Goal: Task Accomplishment & Management: Manage account settings

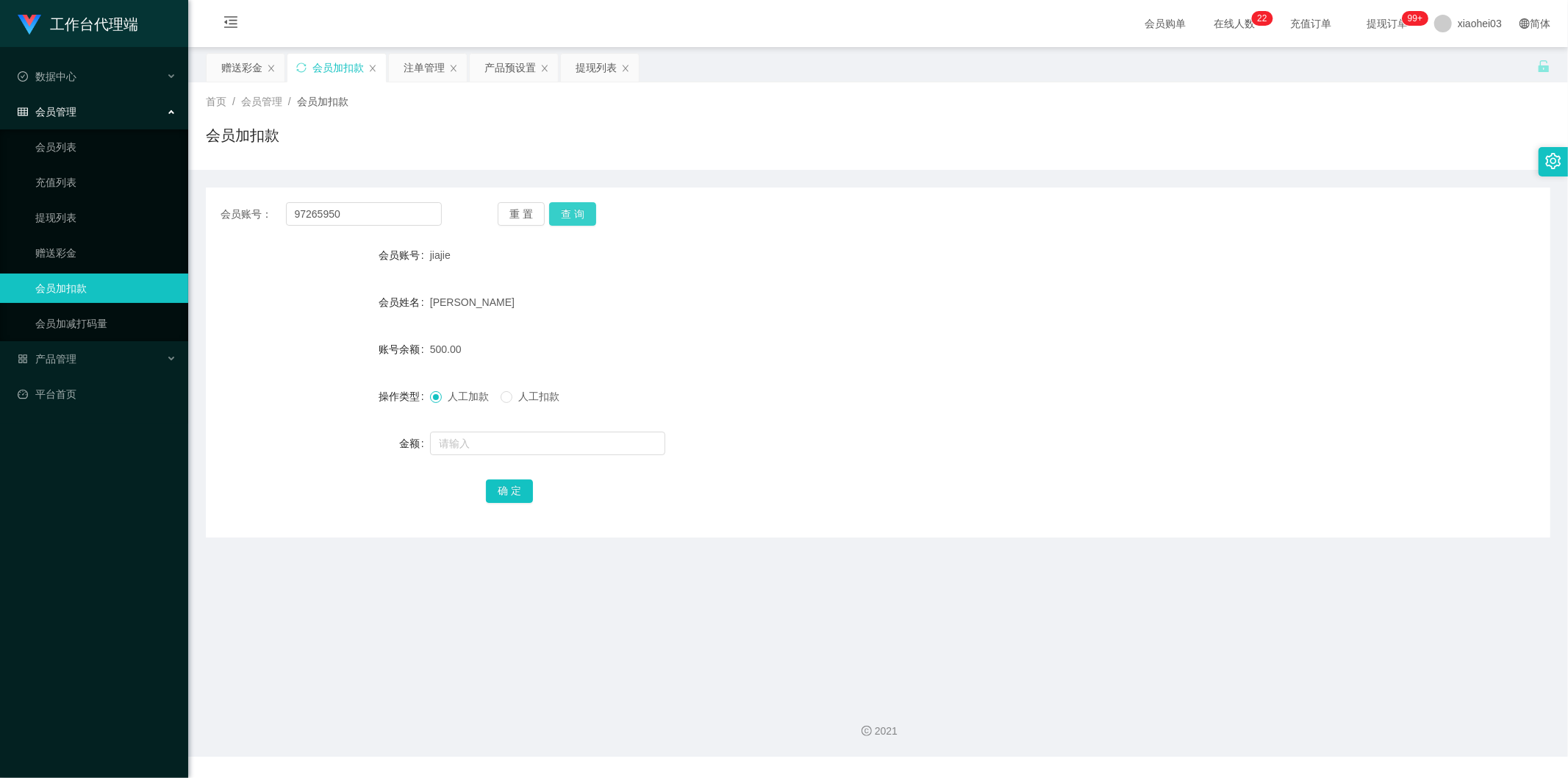
type input "97265950"
drag, startPoint x: 568, startPoint y: 216, endPoint x: 565, endPoint y: 247, distance: 31.1
click at [568, 216] on button "查 询" at bounding box center [573, 213] width 47 height 23
click at [568, 445] on input "text" at bounding box center [547, 443] width 235 height 23
type input "100"
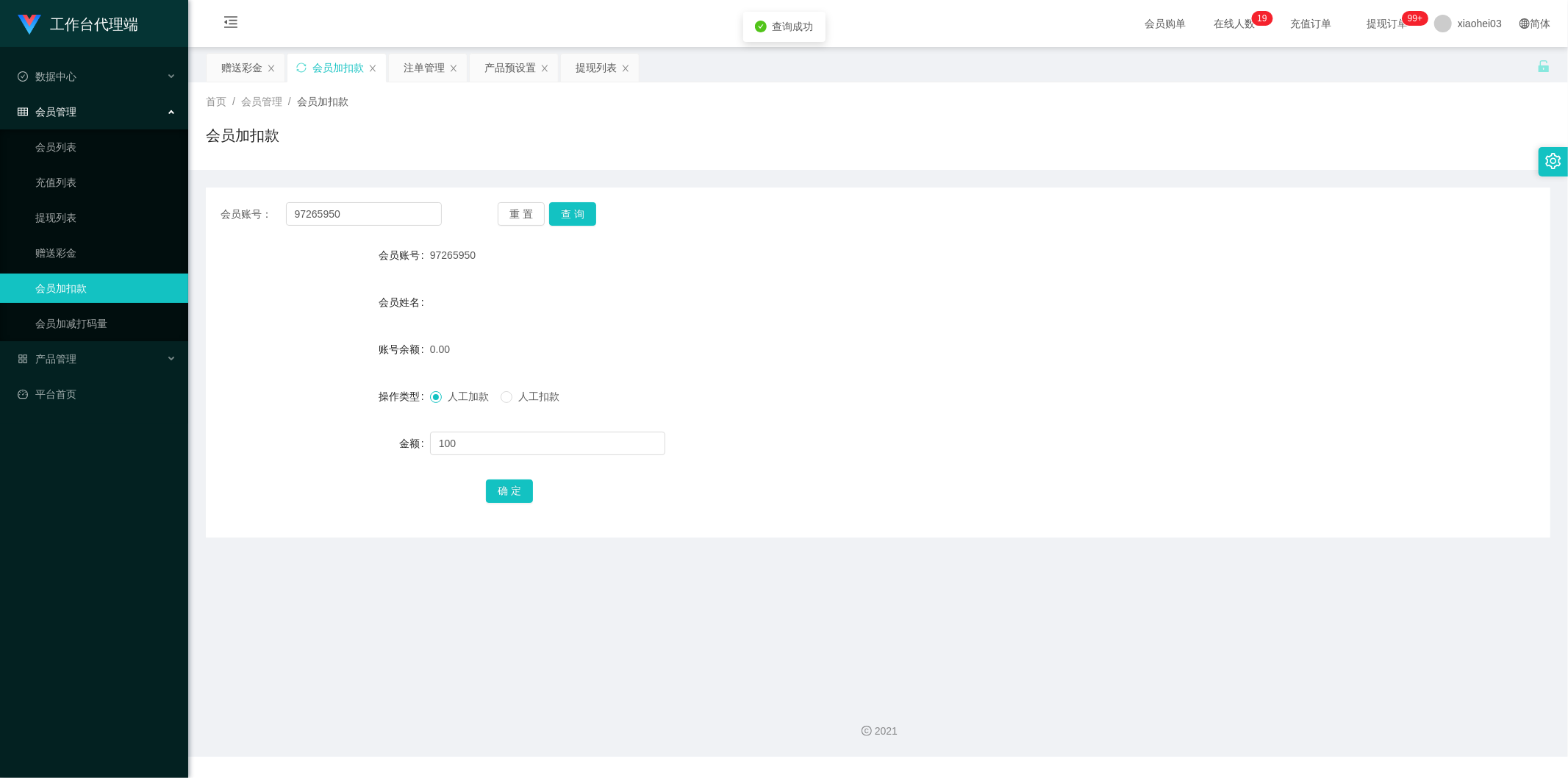
click at [539, 488] on div "确 定" at bounding box center [878, 490] width 784 height 29
click at [529, 496] on button "确 定" at bounding box center [509, 490] width 47 height 23
drag, startPoint x: 395, startPoint y: 209, endPoint x: 186, endPoint y: 201, distance: 209.2
click at [172, 201] on section "工作台代理端 数据中心 会员管理 会员列表 充值列表 提现列表 赠送彩金 会员加扣款 会员加减打码量 产品管理 平台首页 保存配置 重置配置 整体风格设置 主…" at bounding box center [784, 378] width 1568 height 756
paste input "Chenshuai"
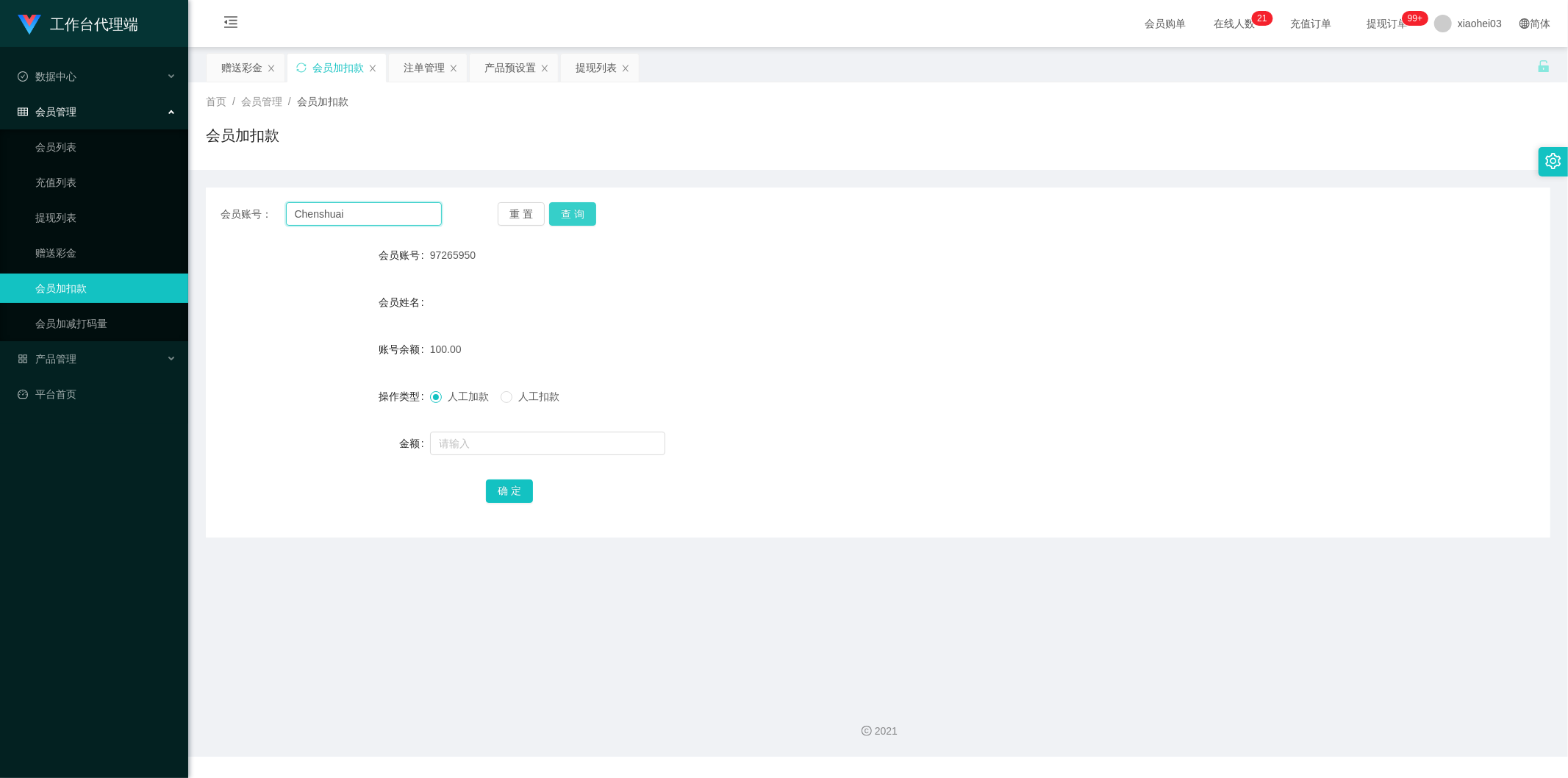
type input "Chenshuai"
click at [585, 209] on button "查 询" at bounding box center [573, 213] width 47 height 23
click at [554, 450] on input "text" at bounding box center [547, 443] width 235 height 23
type input "100"
drag, startPoint x: 527, startPoint y: 488, endPoint x: 535, endPoint y: 477, distance: 13.6
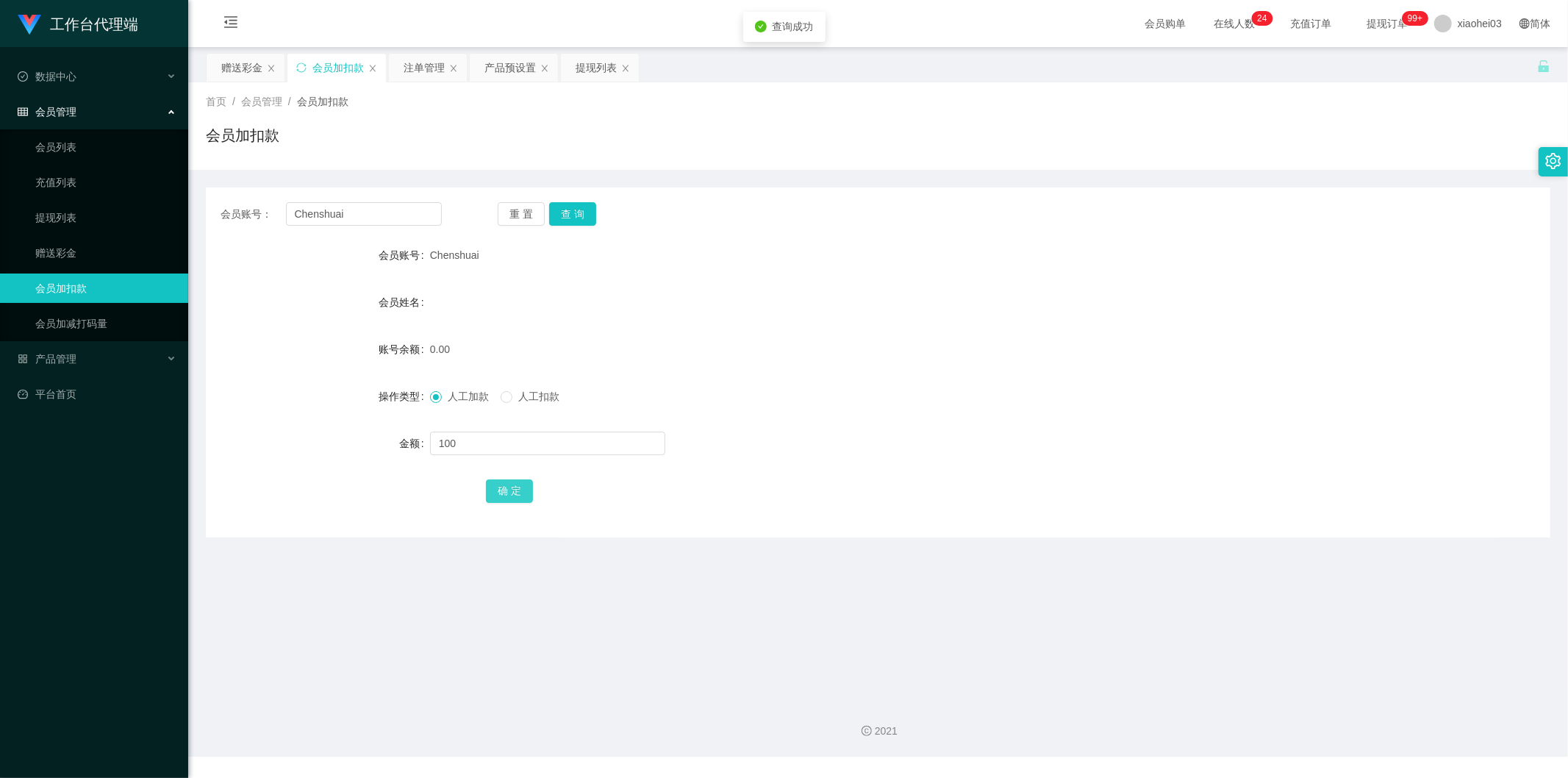
click at [527, 488] on button "确 定" at bounding box center [509, 490] width 47 height 23
drag, startPoint x: 826, startPoint y: 313, endPoint x: 877, endPoint y: 255, distance: 77.2
click at [826, 311] on div "会员姓名" at bounding box center [878, 302] width 1344 height 29
click at [502, 70] on div "产品预设置" at bounding box center [509, 68] width 51 height 28
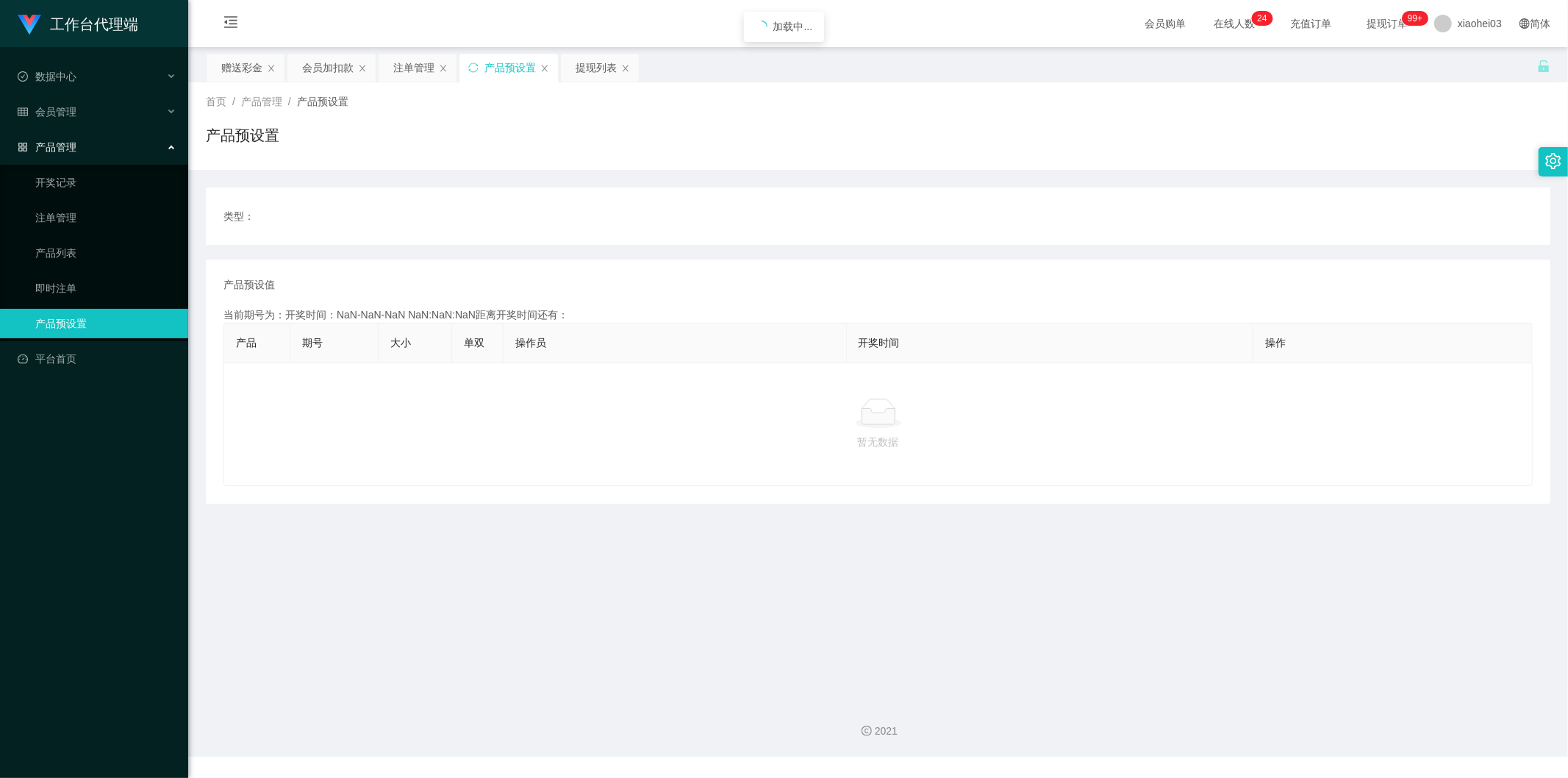
click at [599, 264] on div "产品预设值 添加期号 当前期号为：开奖时间：NaN-NaN-NaN NaN:NaN:NaN距离开奖时间还有： 产品 期号 大小 单双 操作员 开奖时间 操作 …" at bounding box center [878, 381] width 1344 height 244
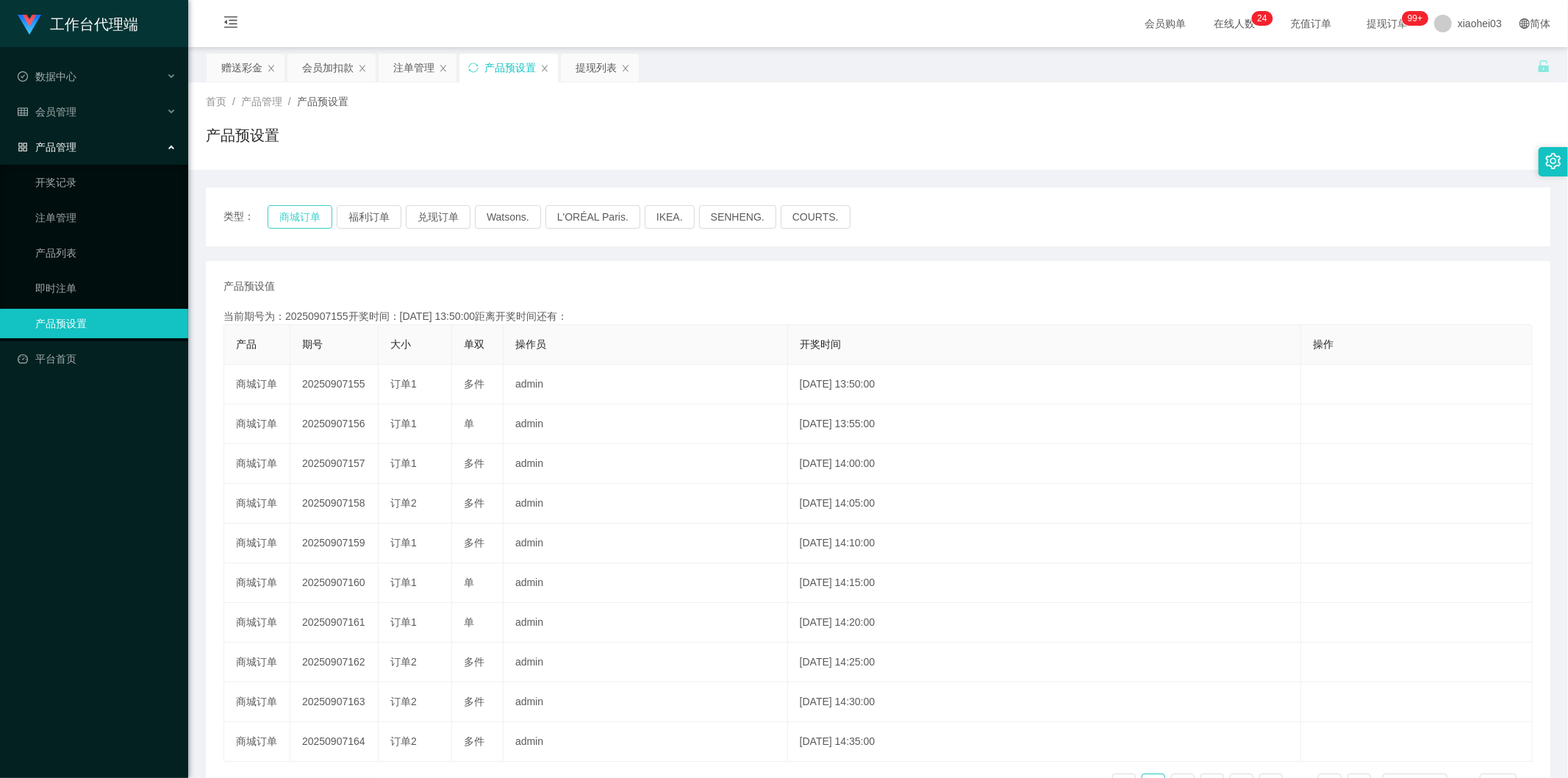
click at [308, 211] on button "商城订单" at bounding box center [300, 217] width 65 height 23
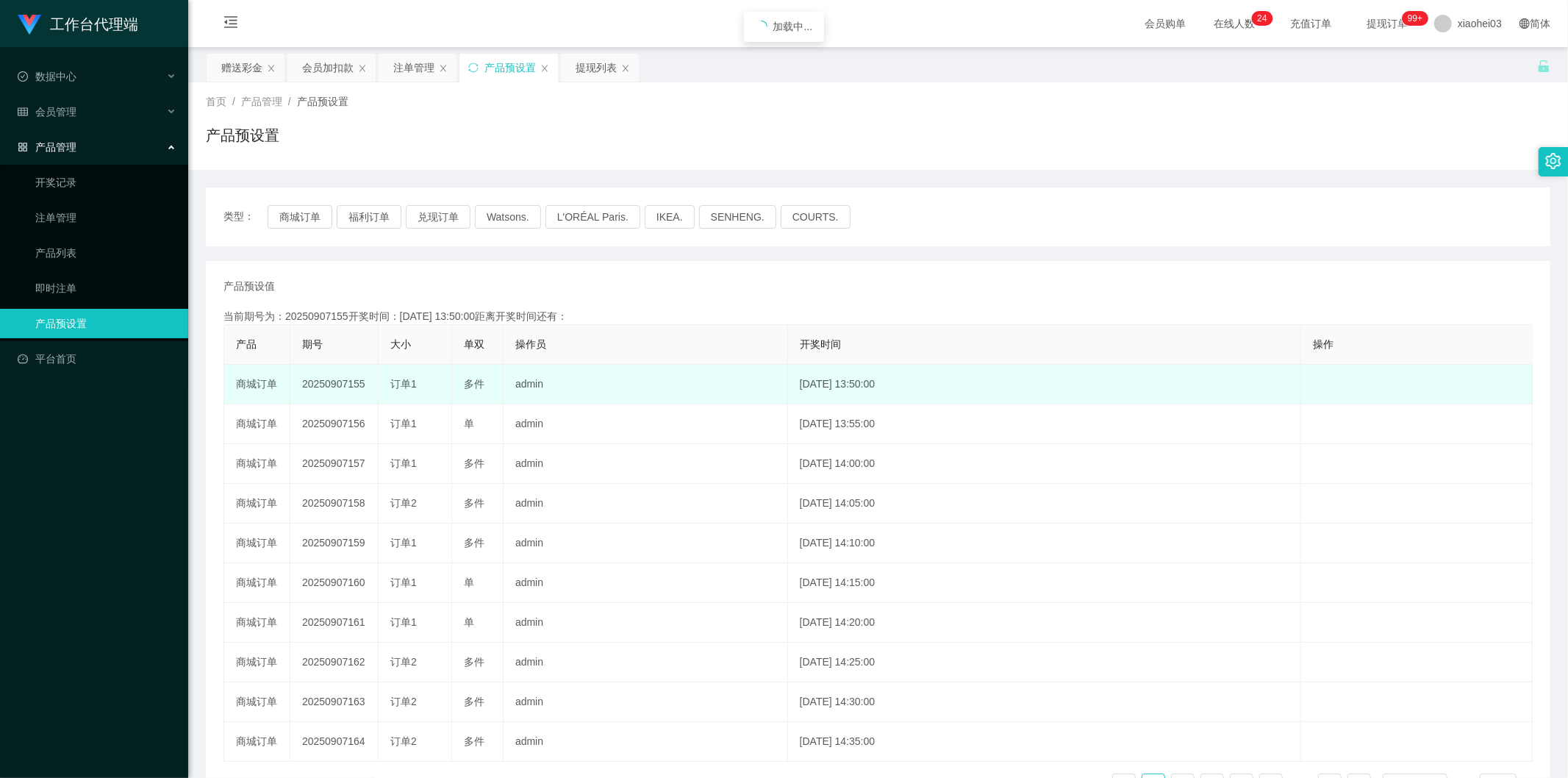
click at [420, 386] on div "订单1" at bounding box center [415, 384] width 49 height 16
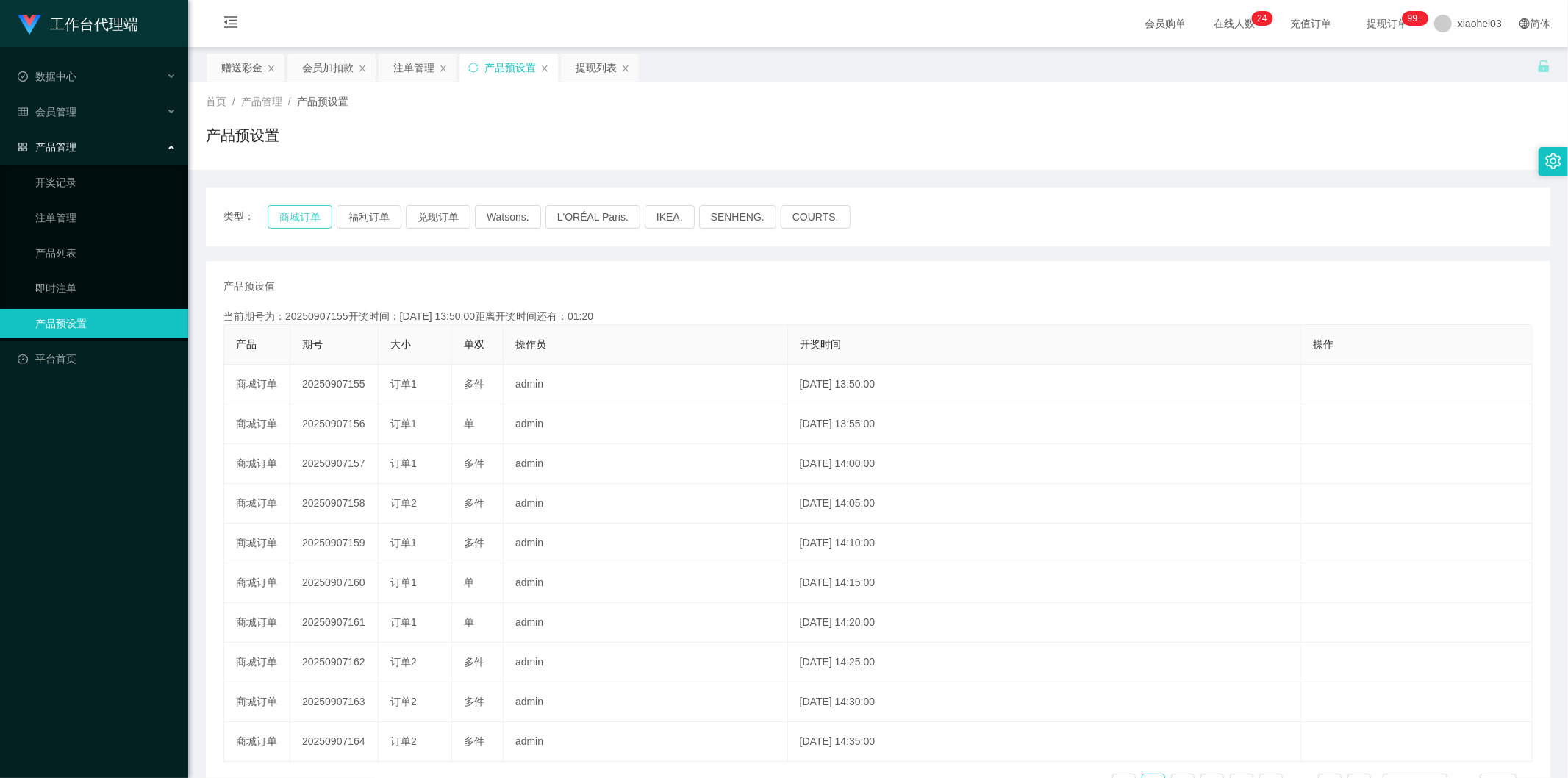
drag, startPoint x: 305, startPoint y: 204, endPoint x: 329, endPoint y: 267, distance: 67.4
click at [308, 206] on button "商城订单" at bounding box center [300, 217] width 65 height 23
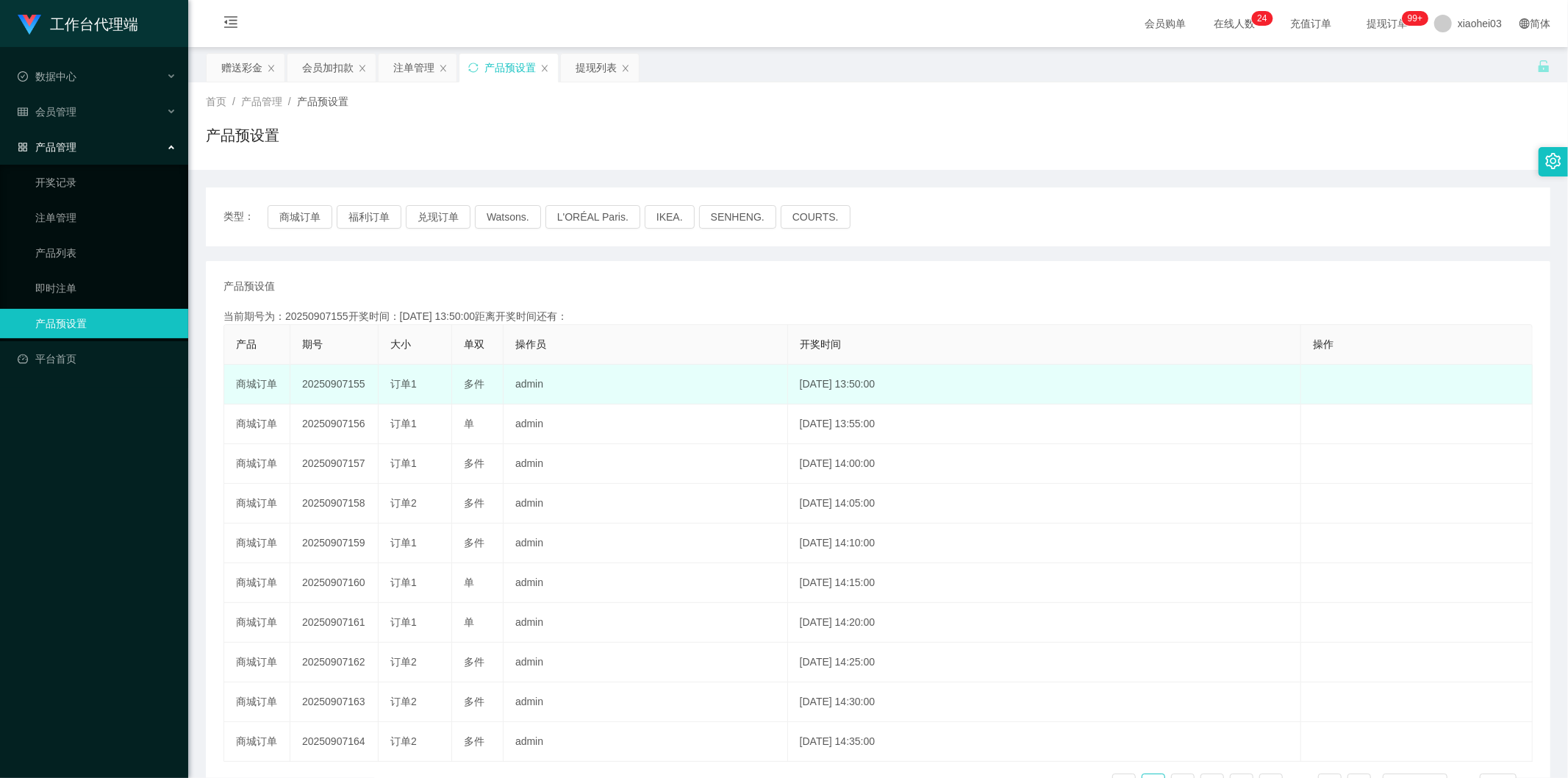
click at [400, 386] on span "订单1" at bounding box center [404, 384] width 27 height 12
click at [401, 386] on span "订单1" at bounding box center [404, 384] width 27 height 12
click at [408, 388] on span "订单1" at bounding box center [404, 384] width 27 height 12
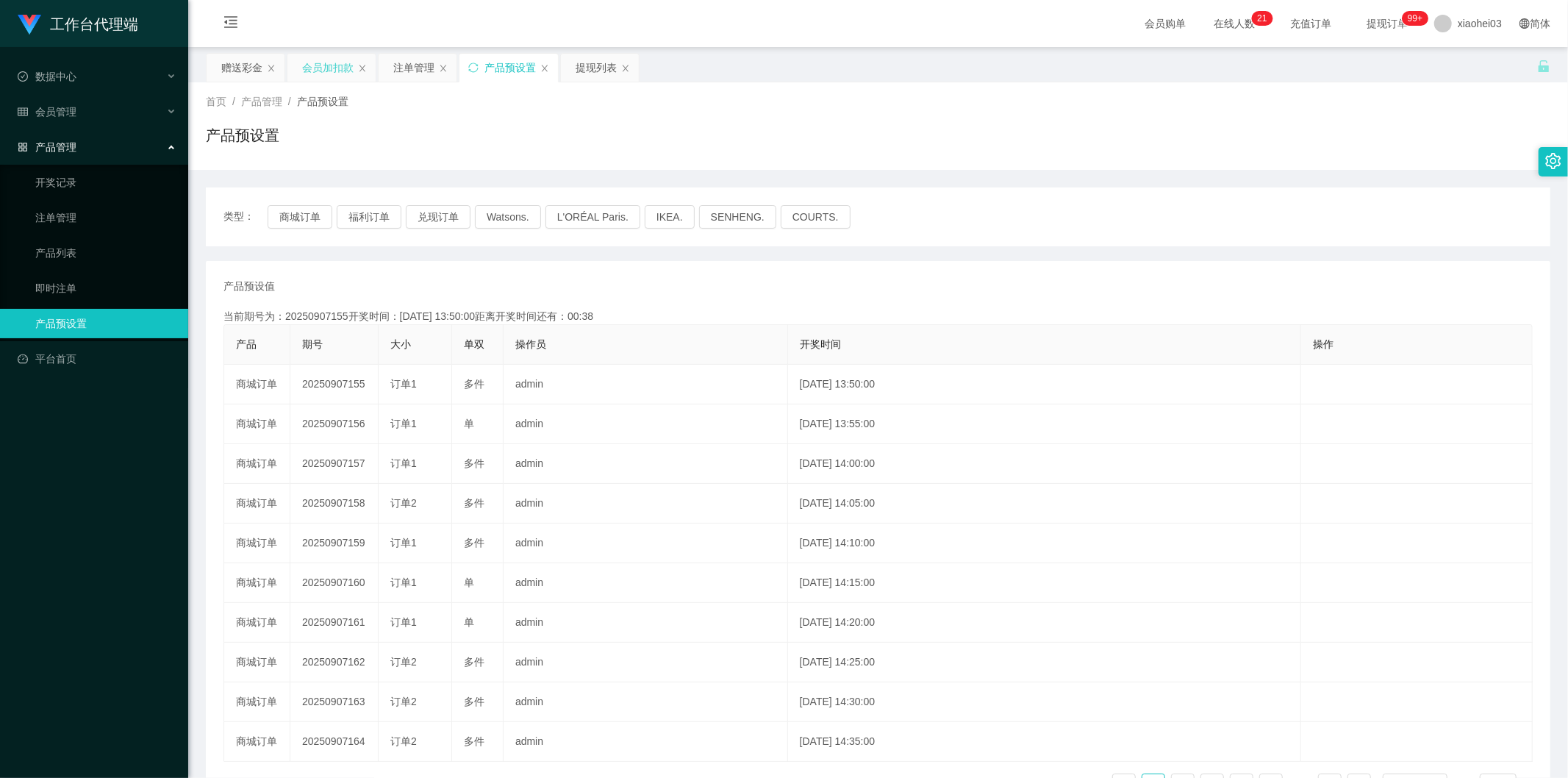
click at [337, 64] on div "会员加扣款" at bounding box center [327, 68] width 51 height 28
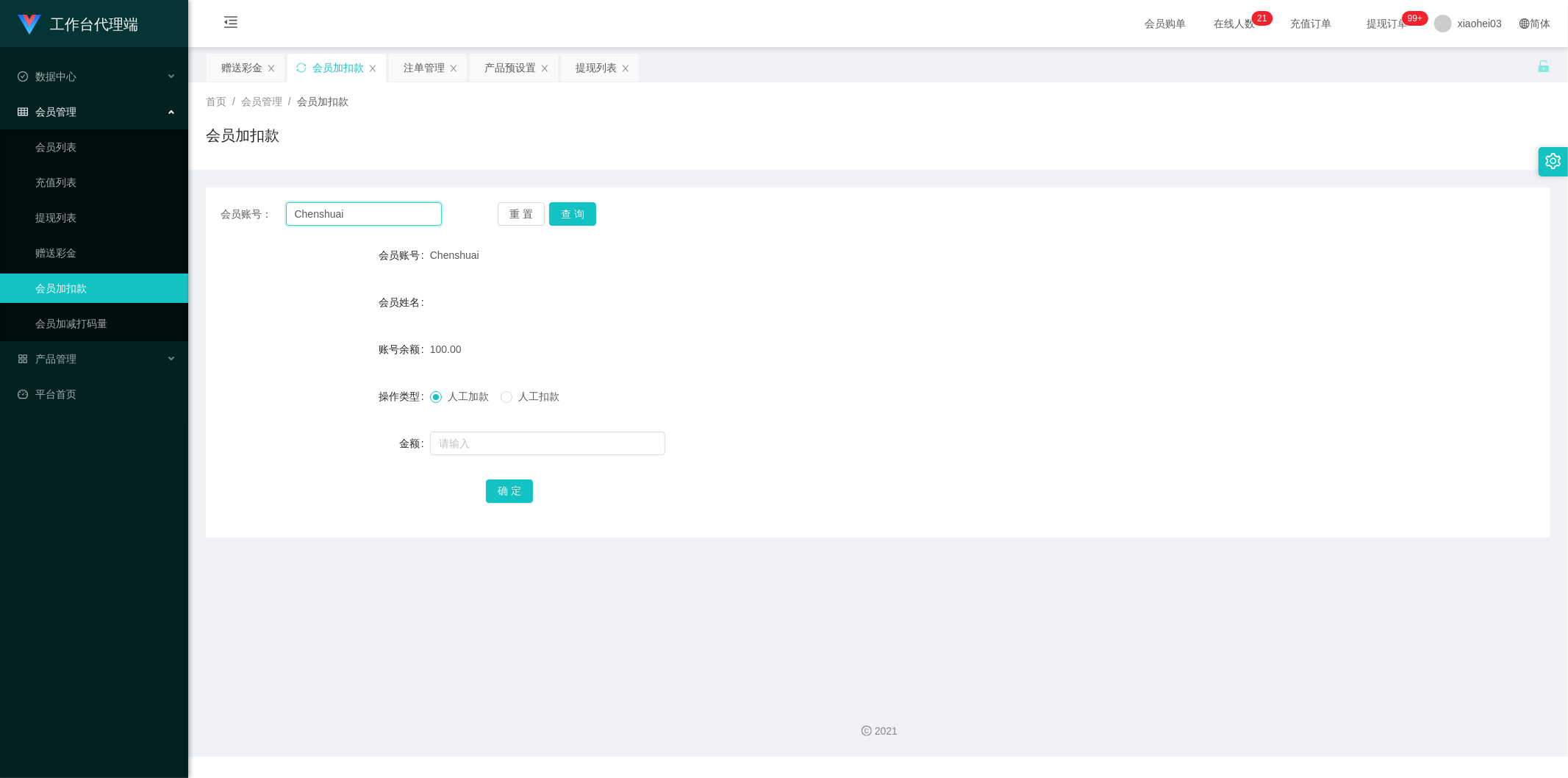
drag, startPoint x: 390, startPoint y: 216, endPoint x: 163, endPoint y: 198, distance: 227.7
click at [165, 198] on section "工作台代理端 数据中心 会员管理 会员列表 充值列表 提现列表 赠送彩金 会员加扣款 会员加减打码量 产品管理 开奖记录 注单管理 产品列表 即时注单 产品预…" at bounding box center [784, 378] width 1568 height 756
click at [583, 211] on button "查 询" at bounding box center [573, 213] width 47 height 23
click at [794, 269] on form "会员账号 Chenshuai 会员姓名 账号余额 100.00 操作类型 人工加款 人工扣款 金额 确 定" at bounding box center [878, 372] width 1344 height 264
click at [1474, 25] on span "xiaohei03" at bounding box center [1479, 23] width 44 height 47
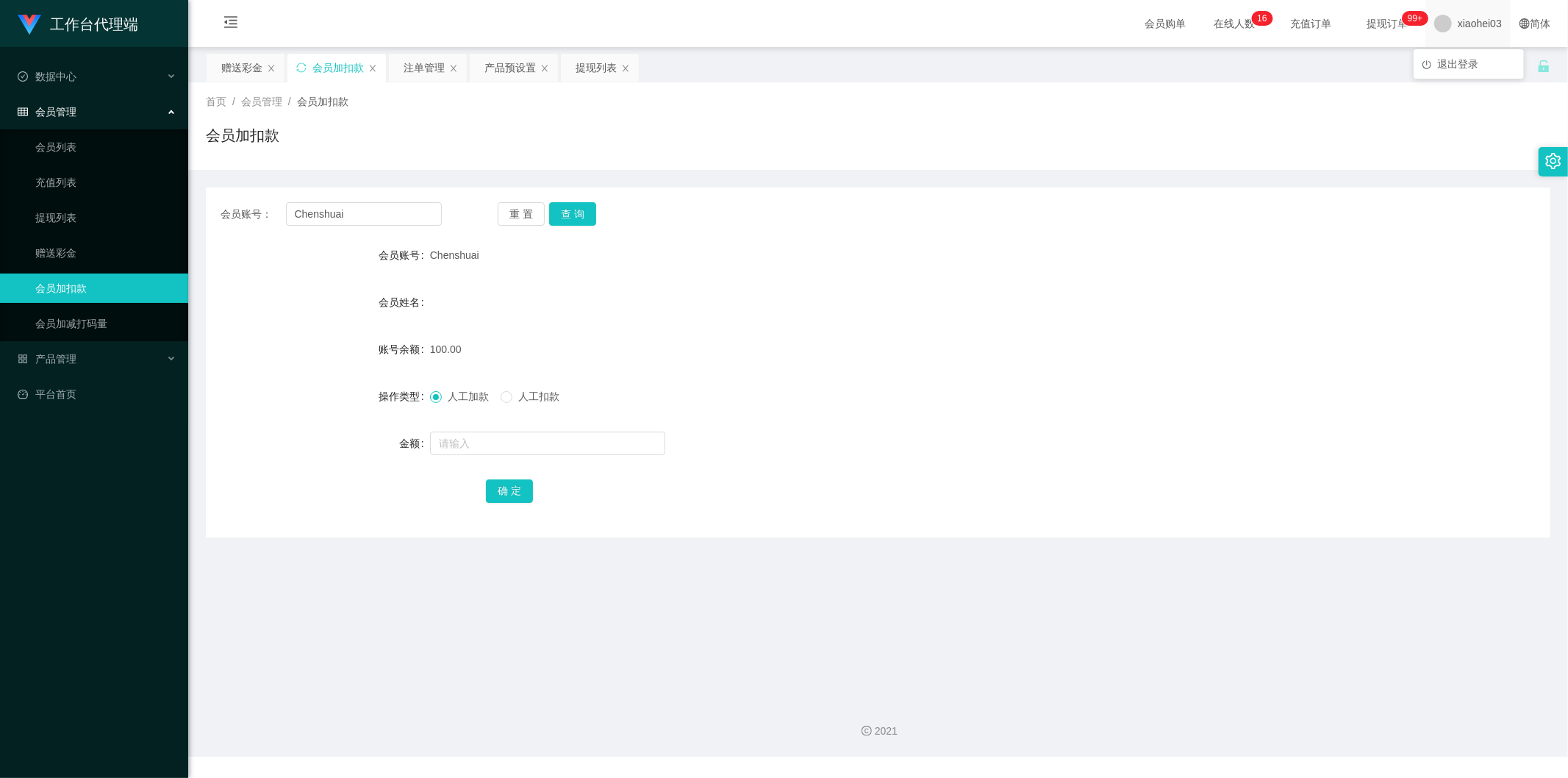
click at [1457, 20] on span "xiaohei03" at bounding box center [1479, 23] width 44 height 47
click at [1445, 68] on span "退出登录" at bounding box center [1458, 64] width 42 height 12
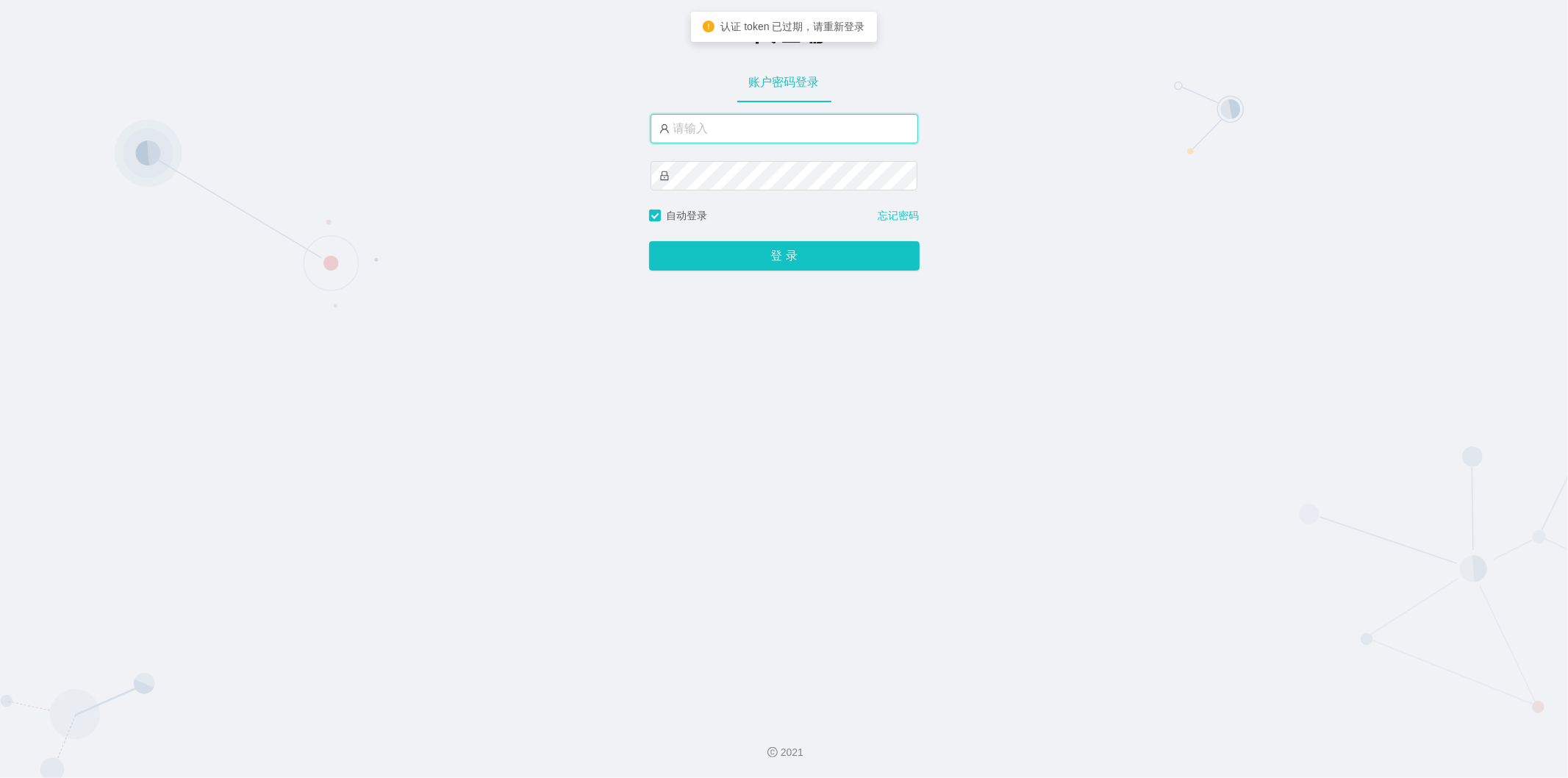
type input "xiaohei03"
click at [775, 144] on div "xiaohei03" at bounding box center [784, 161] width 268 height 94
click at [672, 268] on button "登 录" at bounding box center [784, 256] width 270 height 29
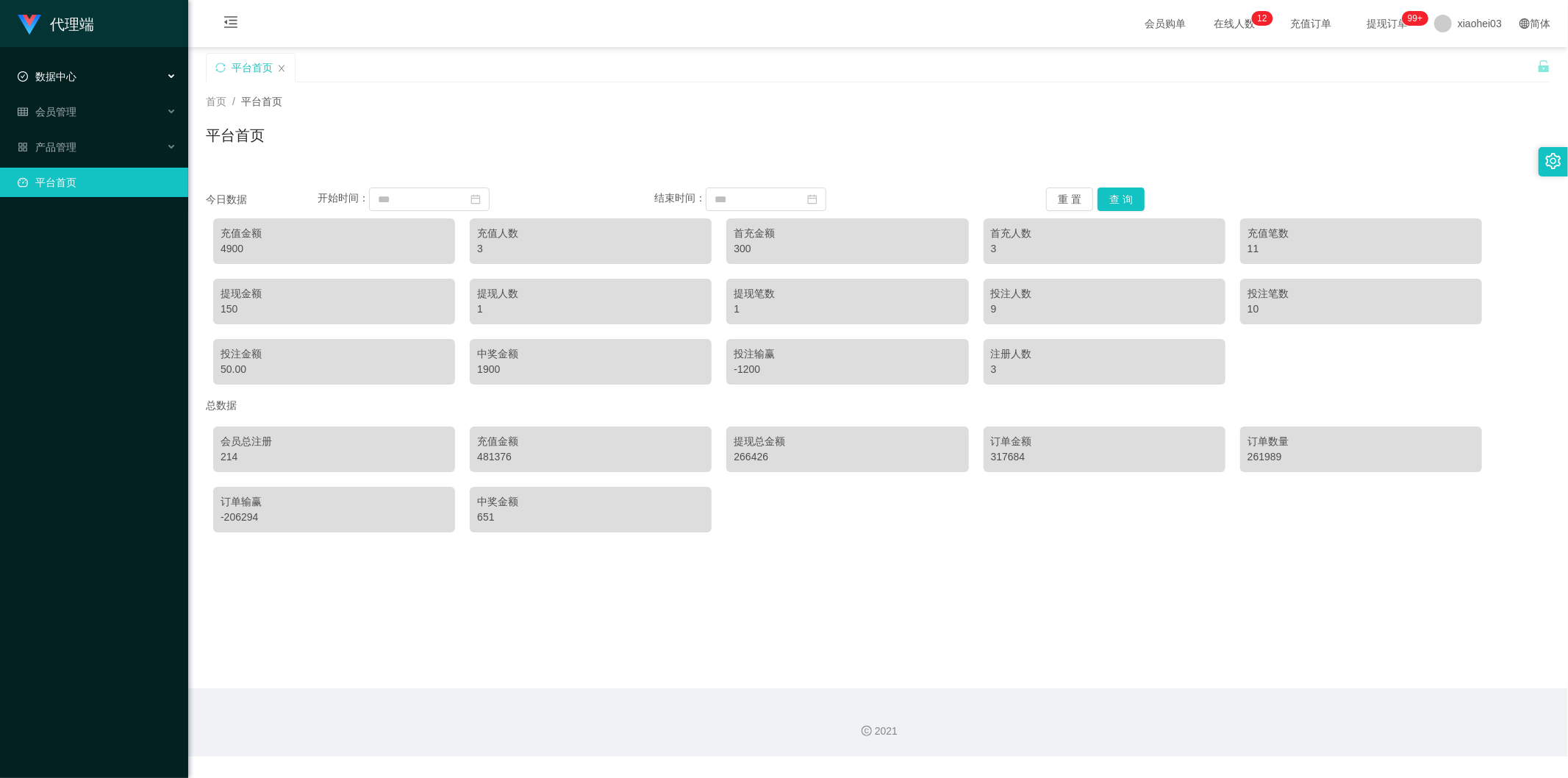
click at [79, 68] on div "数据中心" at bounding box center [94, 76] width 188 height 29
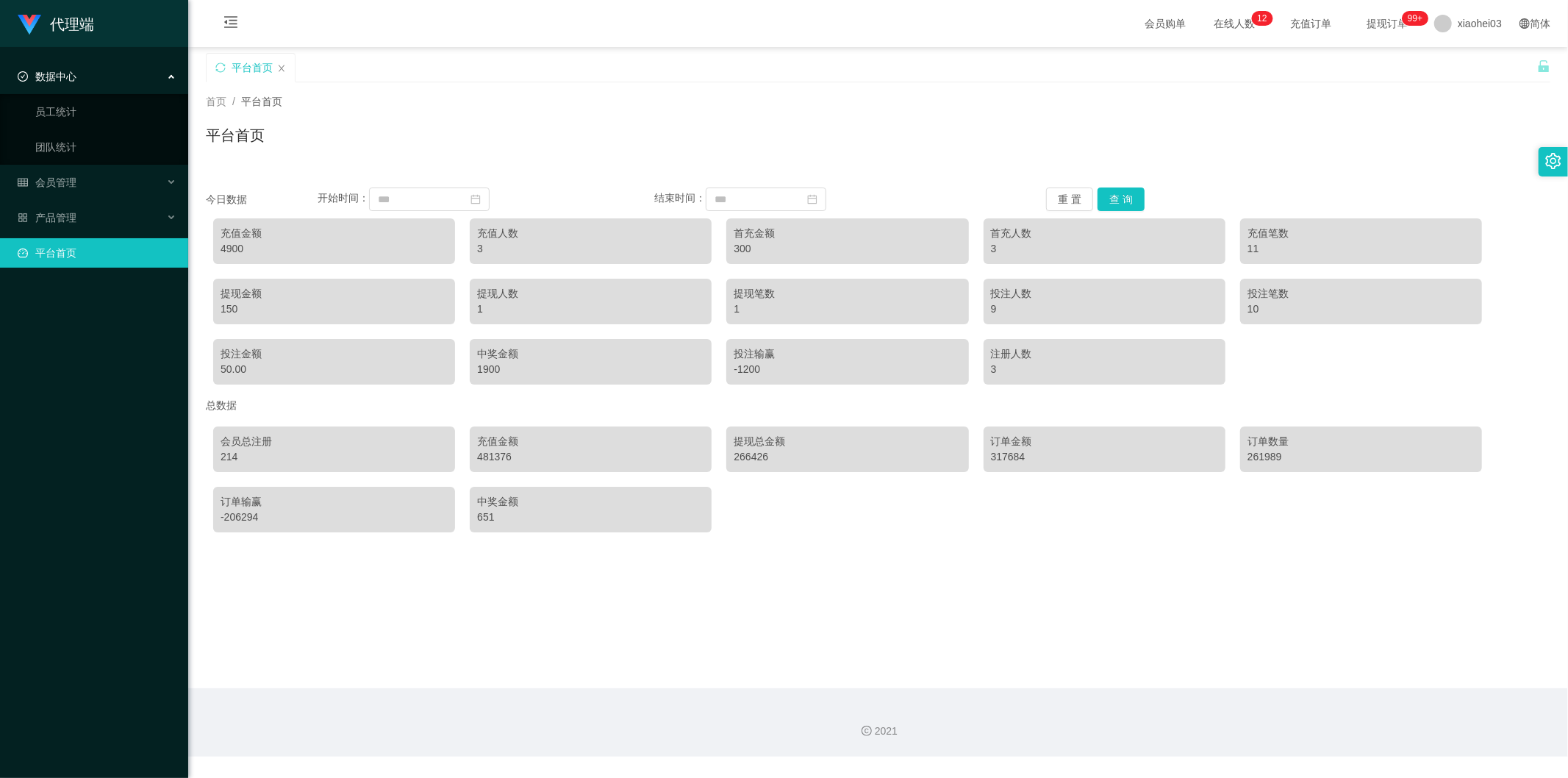
click at [92, 75] on div "数据中心" at bounding box center [94, 76] width 188 height 29
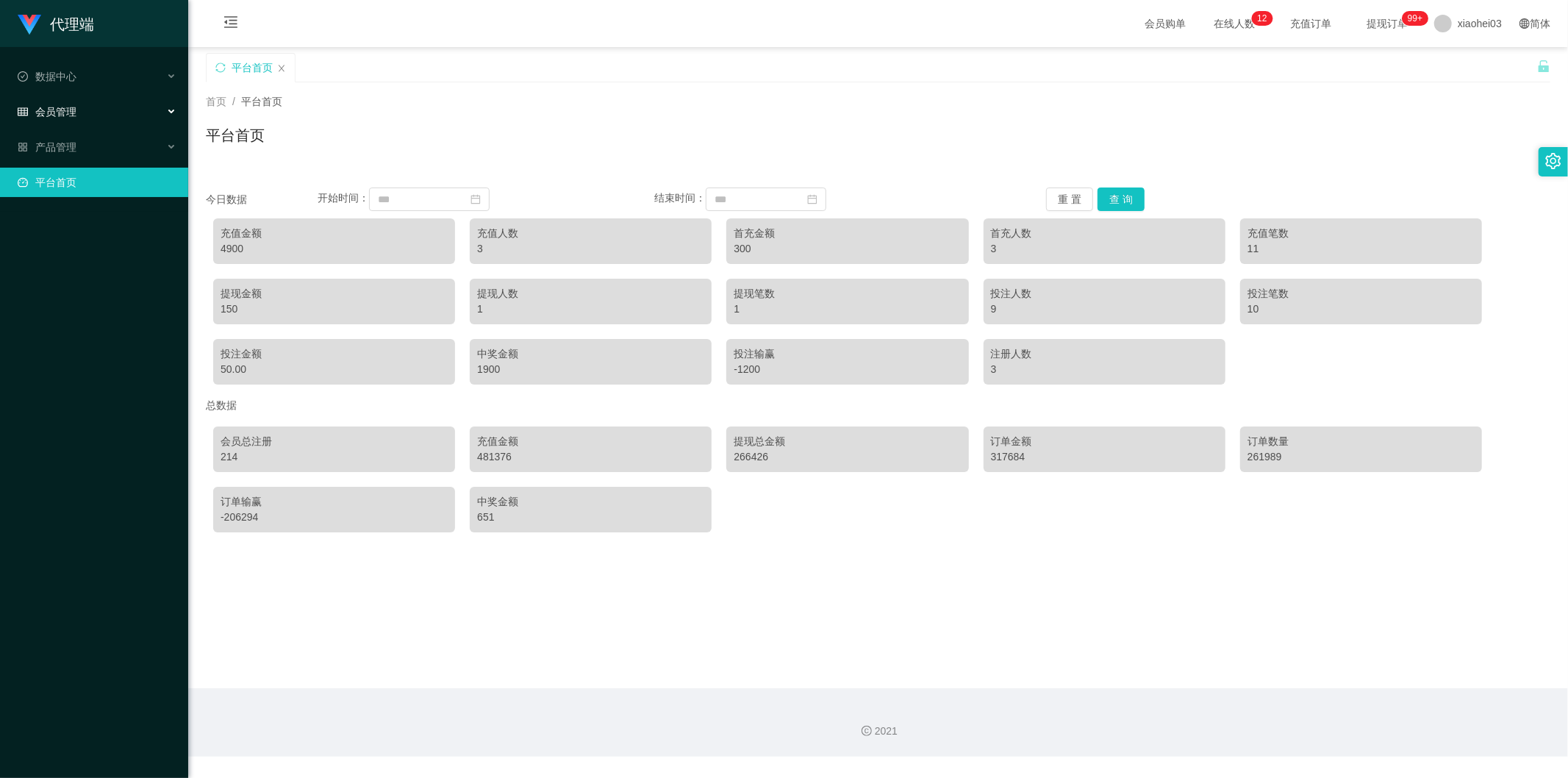
click at [104, 123] on div "会员管理" at bounding box center [94, 112] width 188 height 29
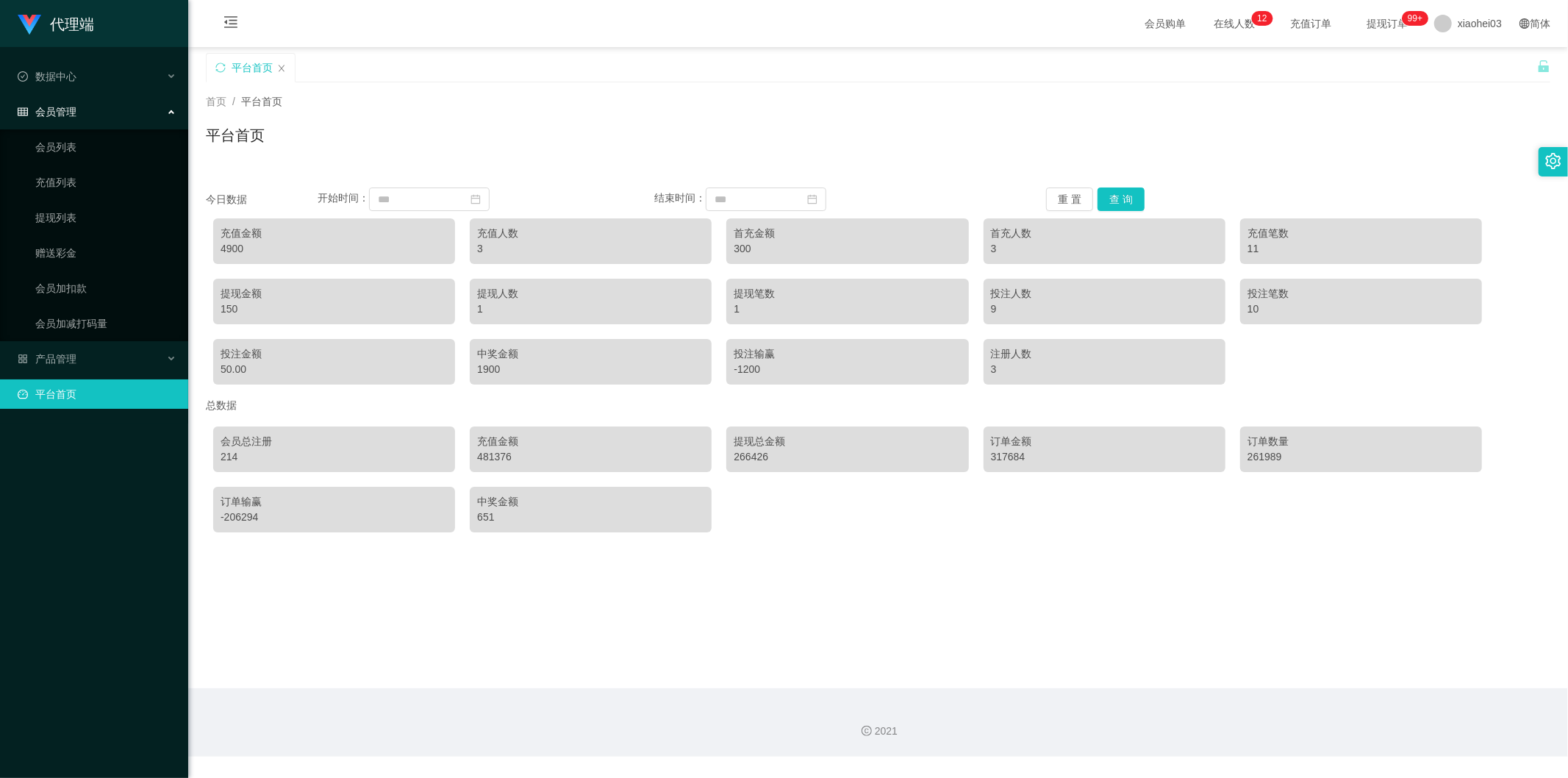
click at [120, 112] on div "会员管理" at bounding box center [94, 112] width 188 height 29
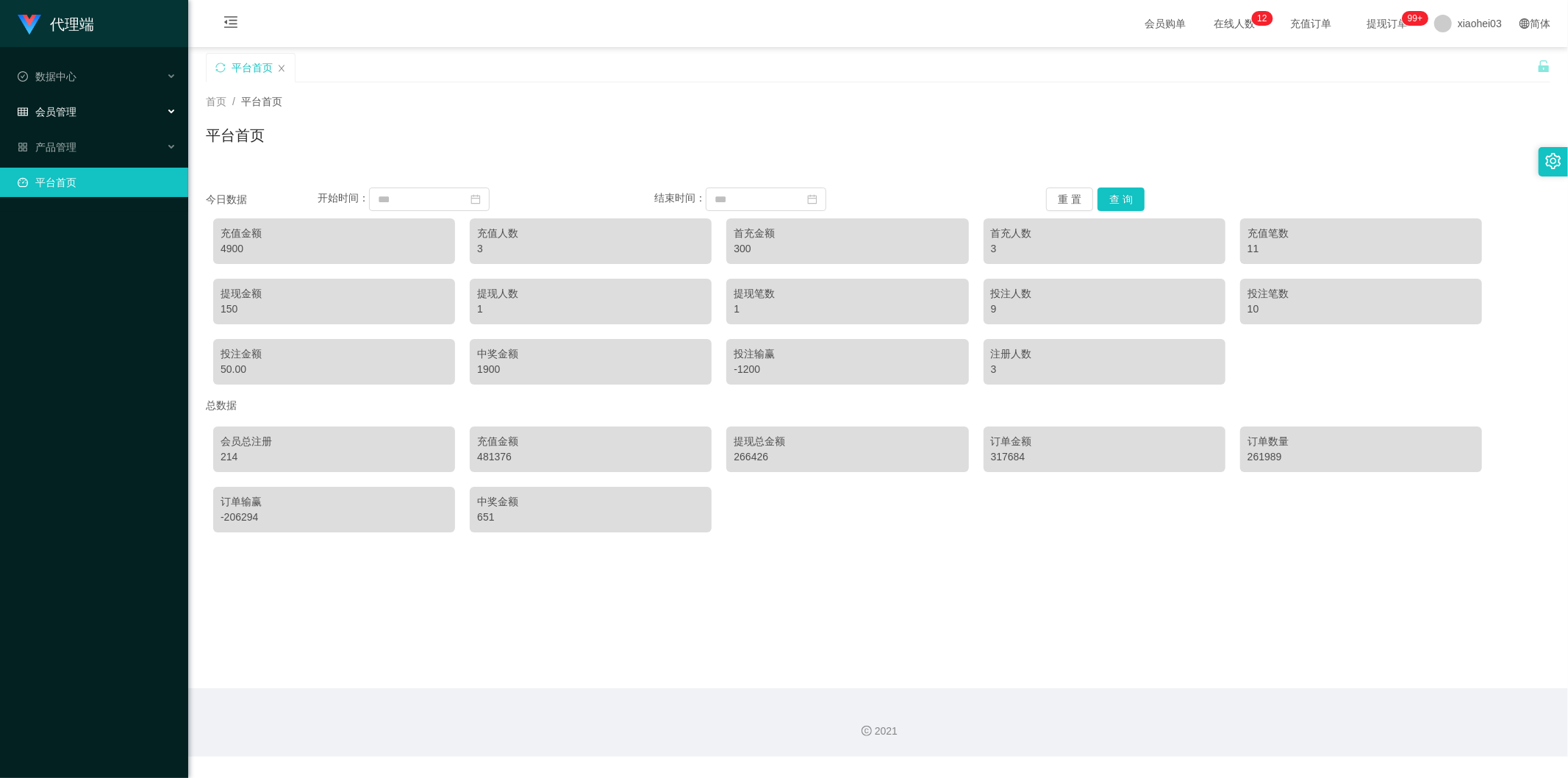
click at [126, 110] on div "会员管理" at bounding box center [94, 112] width 188 height 29
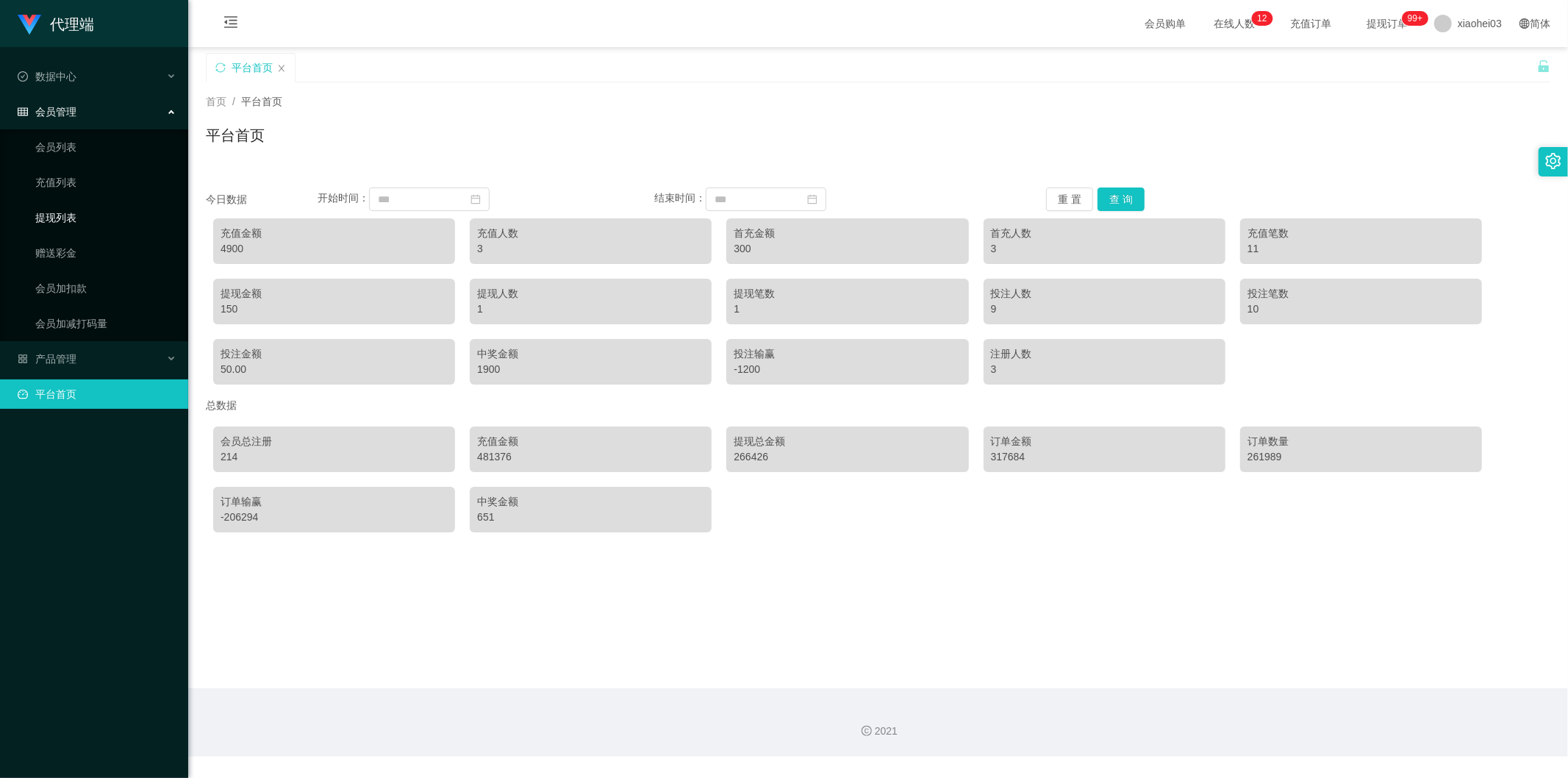
click at [94, 217] on link "提现列表" at bounding box center [106, 217] width 141 height 29
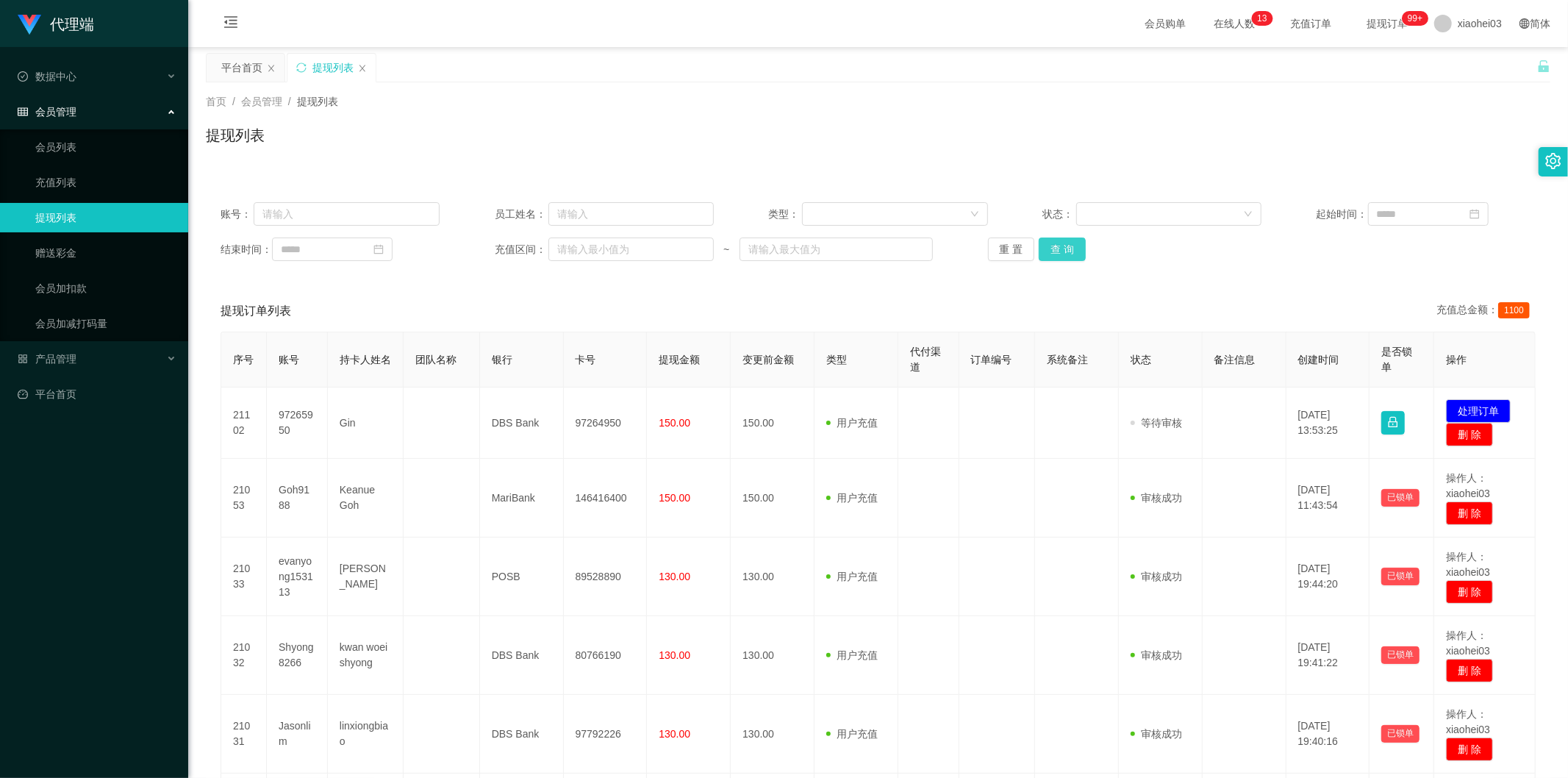
click at [1059, 250] on button "查 询" at bounding box center [1062, 249] width 47 height 23
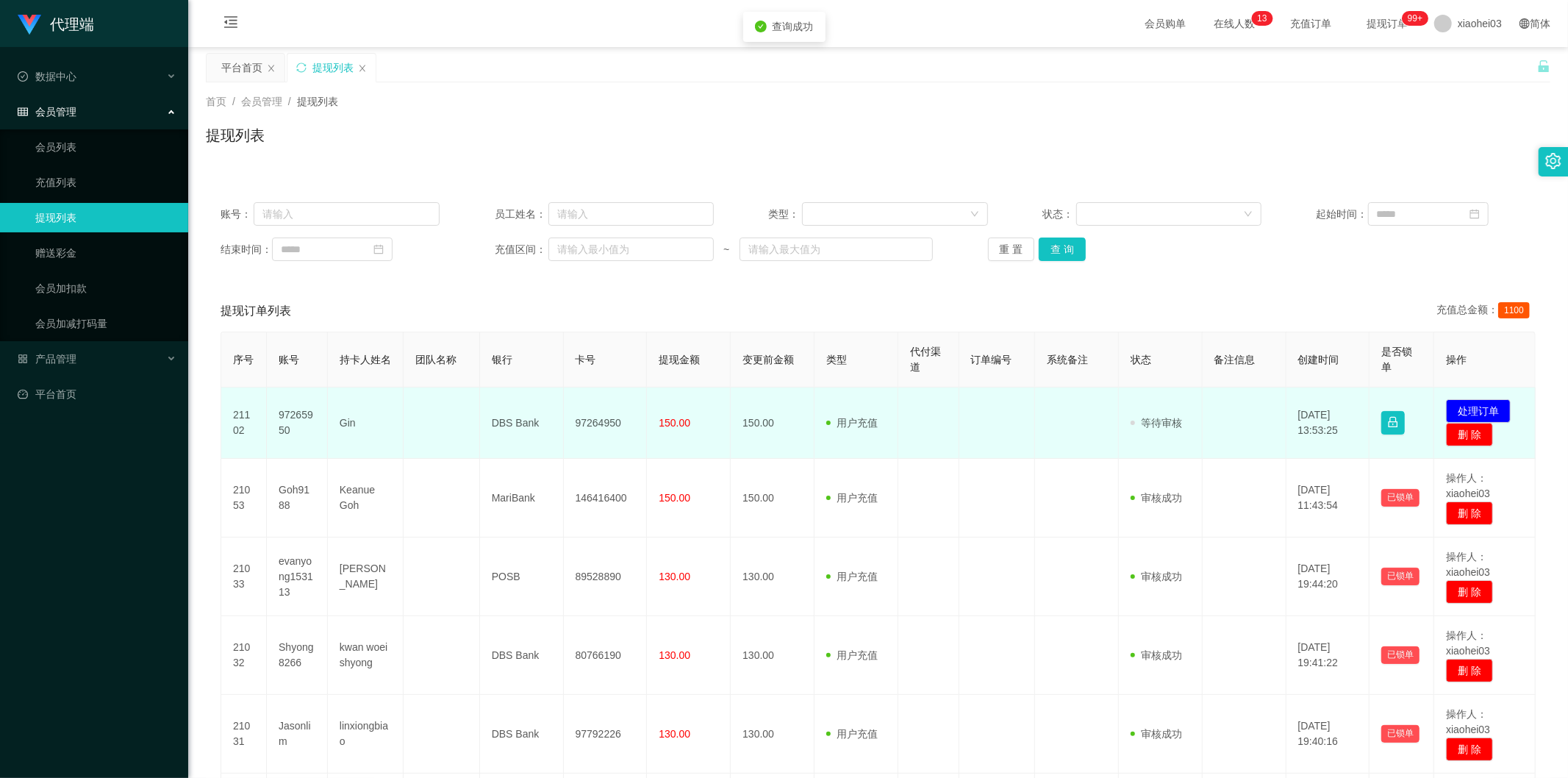
click at [604, 417] on td "97264950" at bounding box center [606, 423] width 84 height 71
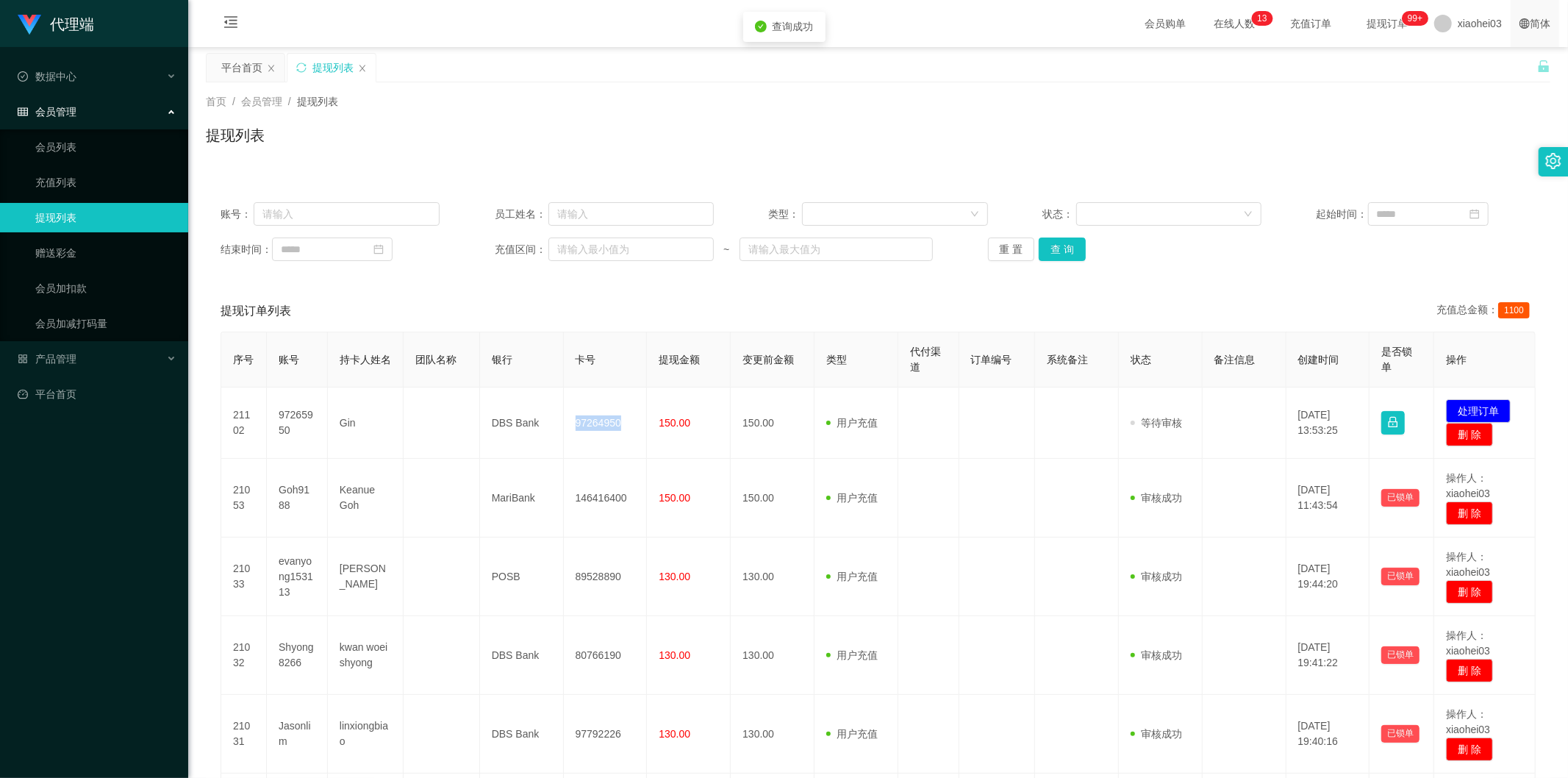
copy td "97264950"
click at [81, 347] on div "产品管理" at bounding box center [94, 359] width 188 height 29
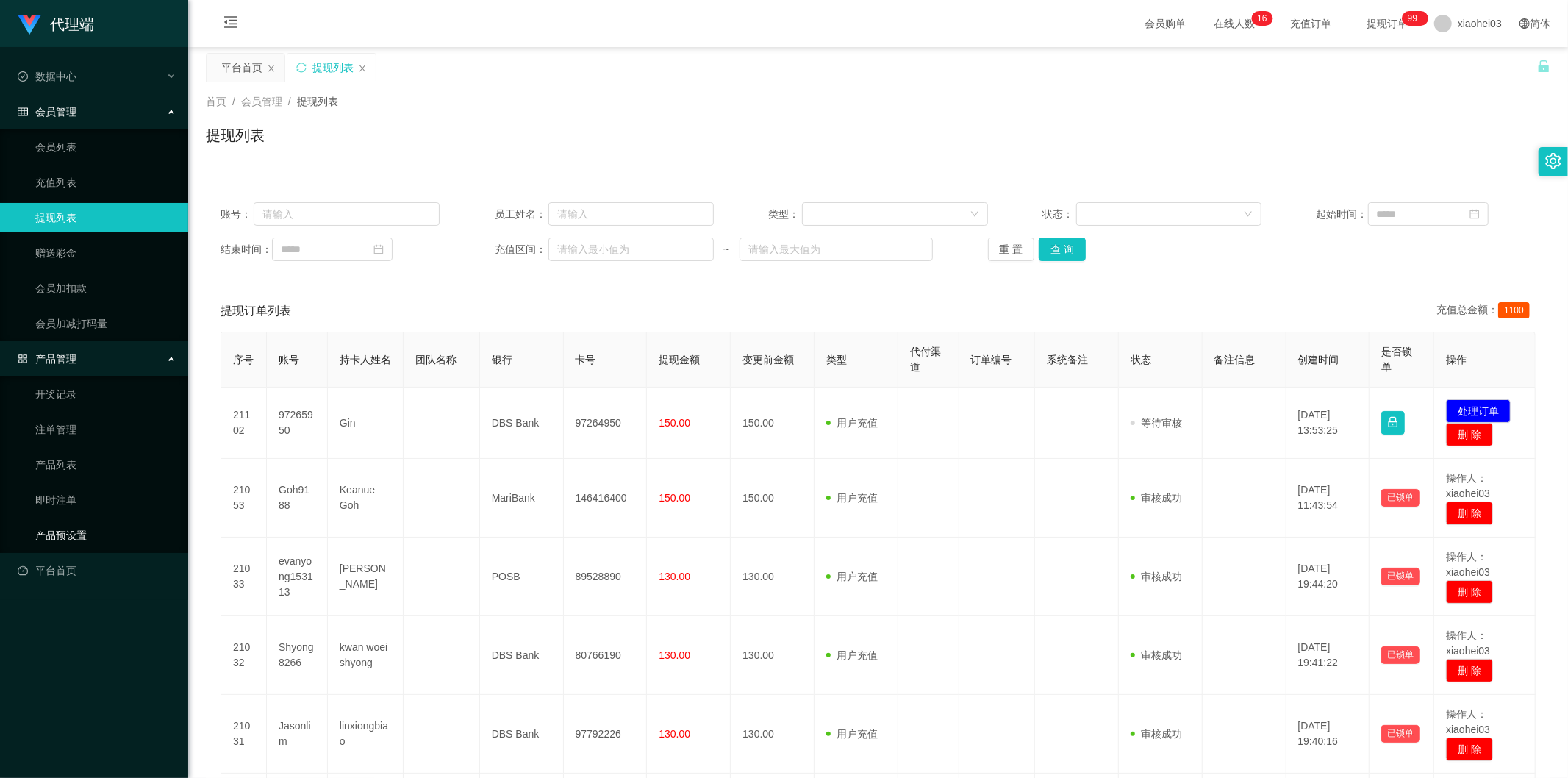
click at [72, 537] on link "产品预设置" at bounding box center [106, 535] width 141 height 29
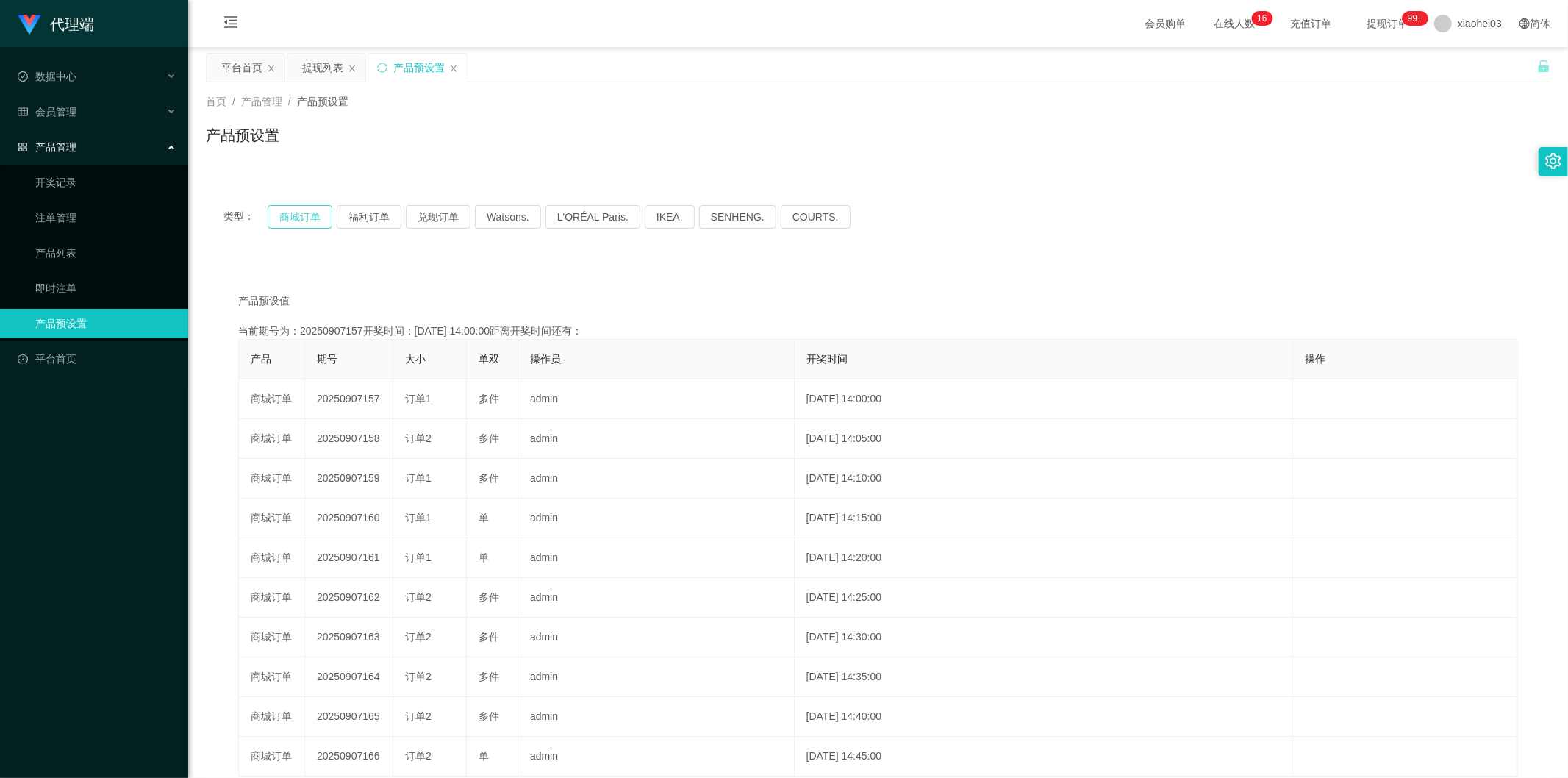
click at [287, 217] on button "商城订单" at bounding box center [300, 217] width 65 height 23
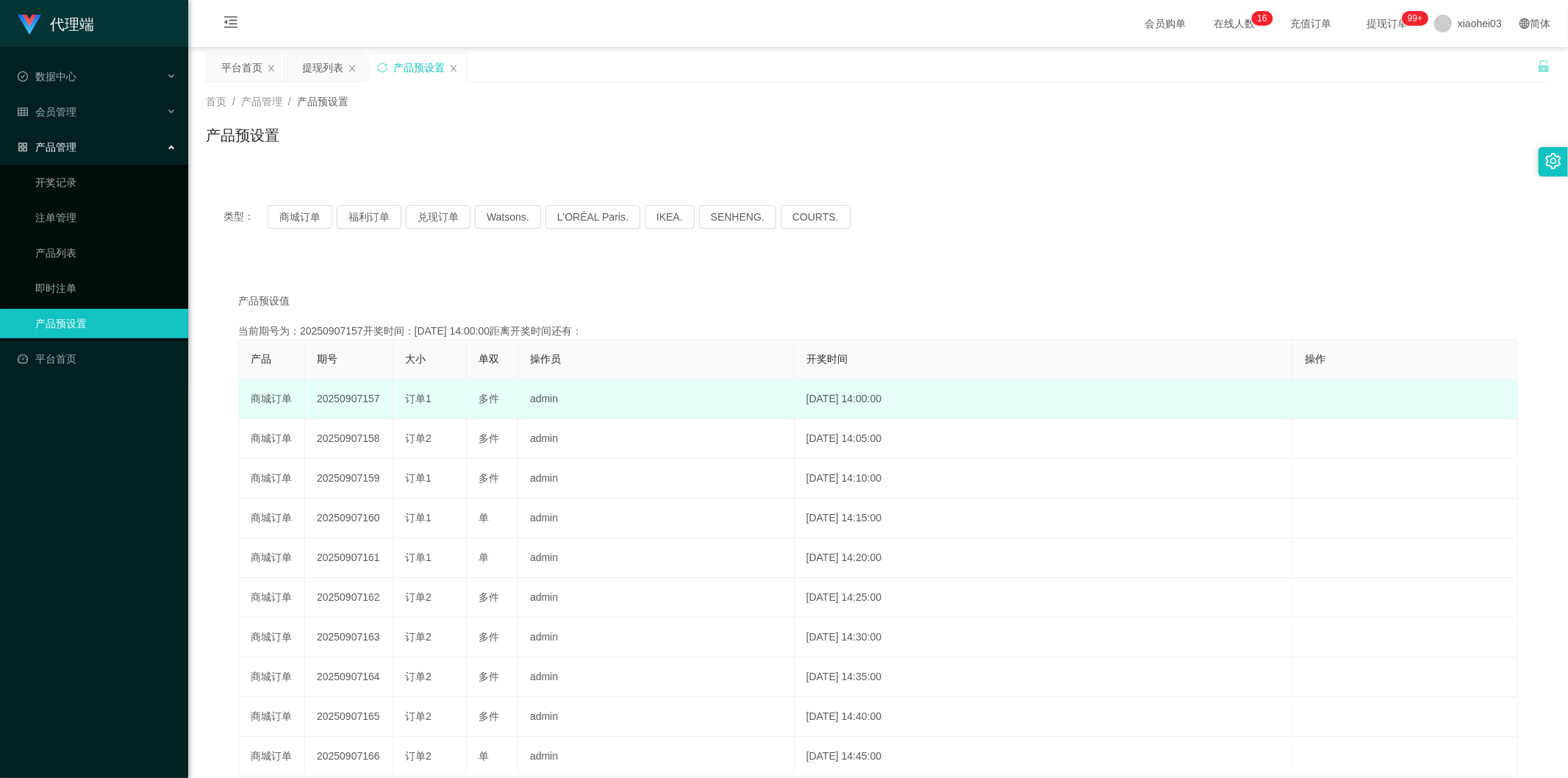
click at [355, 393] on td "20250907157" at bounding box center [349, 399] width 88 height 40
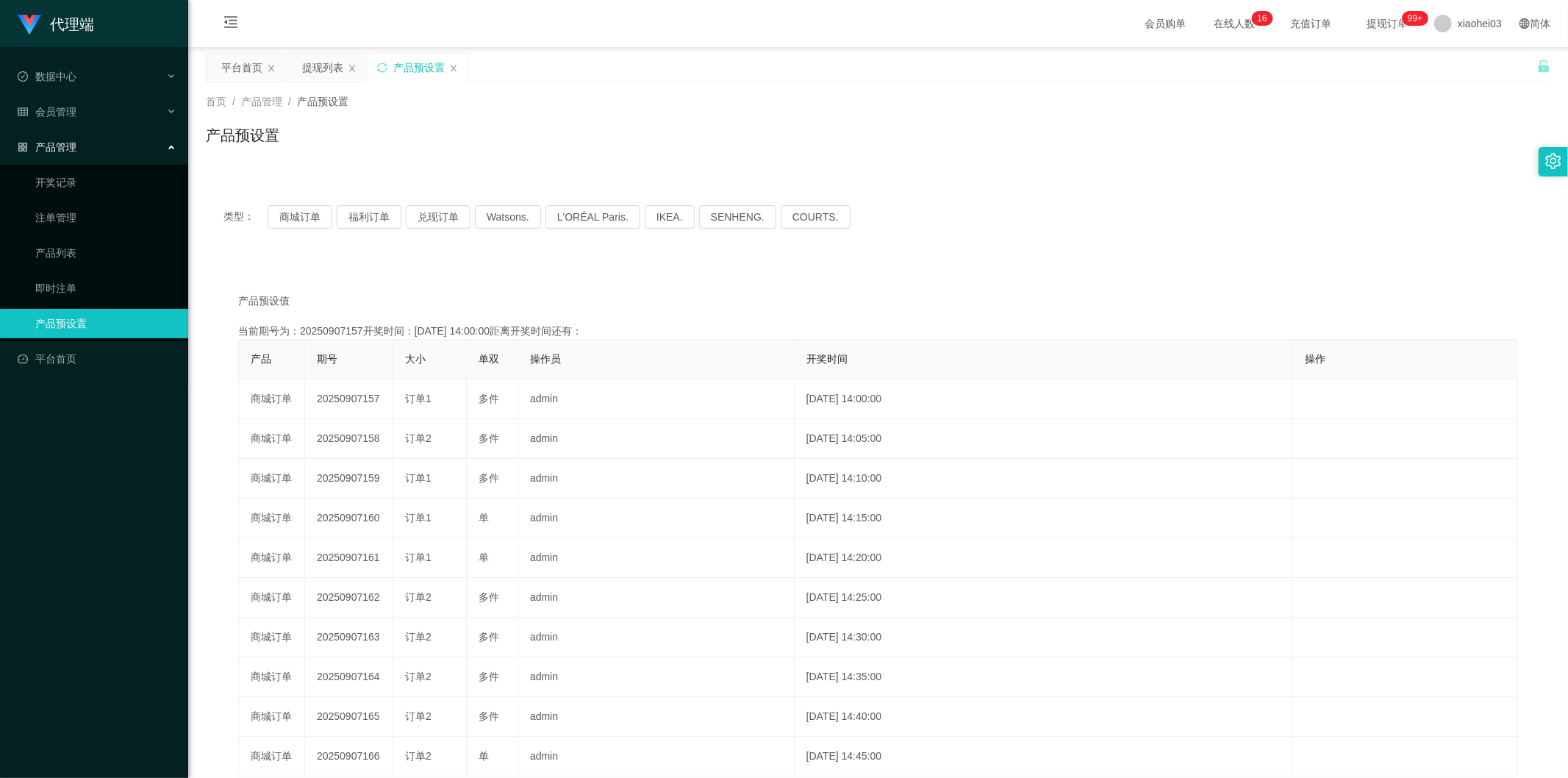
copy td "20250907157"
click at [308, 68] on div "提现列表" at bounding box center [323, 68] width 42 height 28
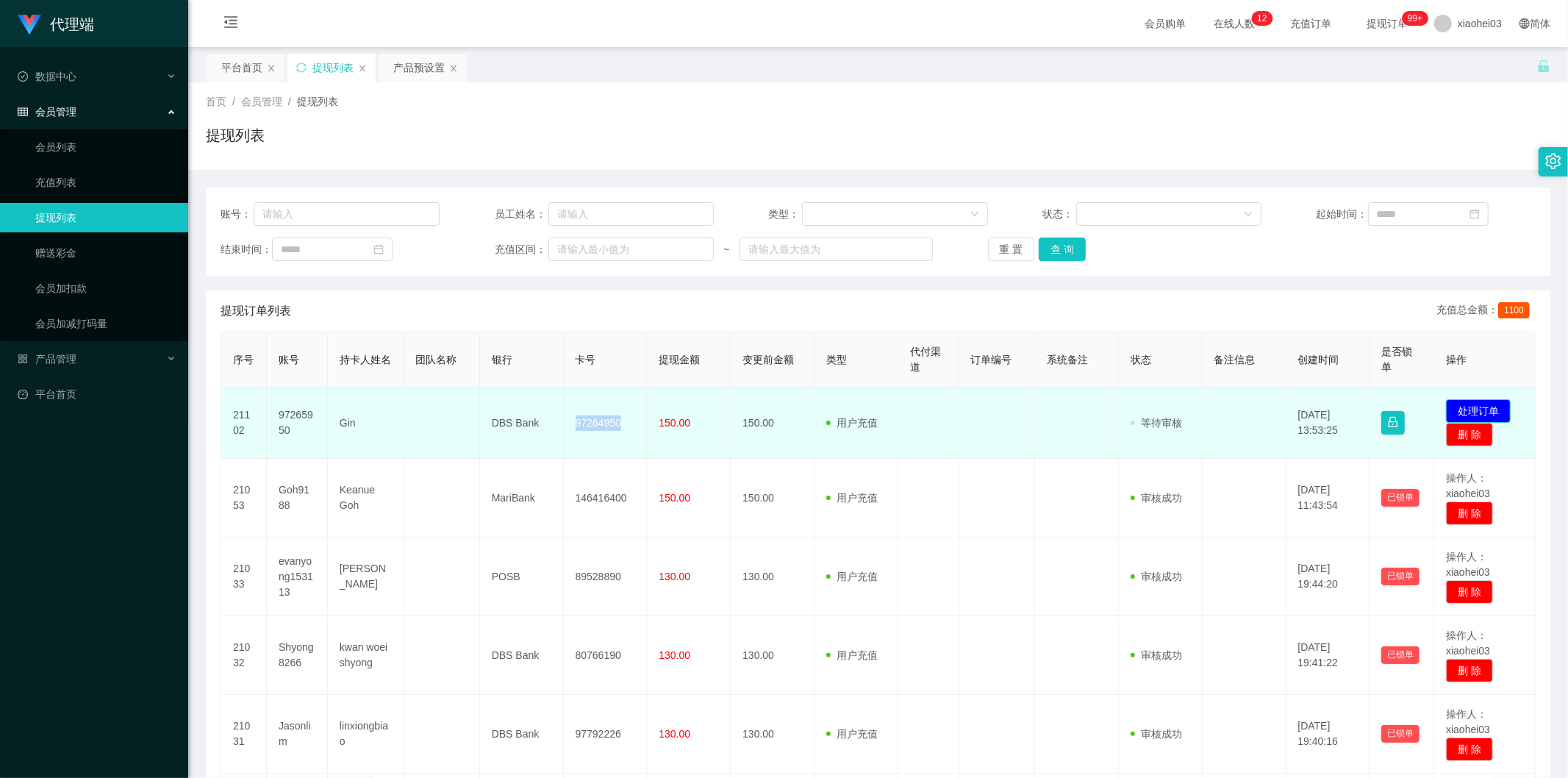
click at [1457, 401] on button "处理订单" at bounding box center [1478, 411] width 65 height 23
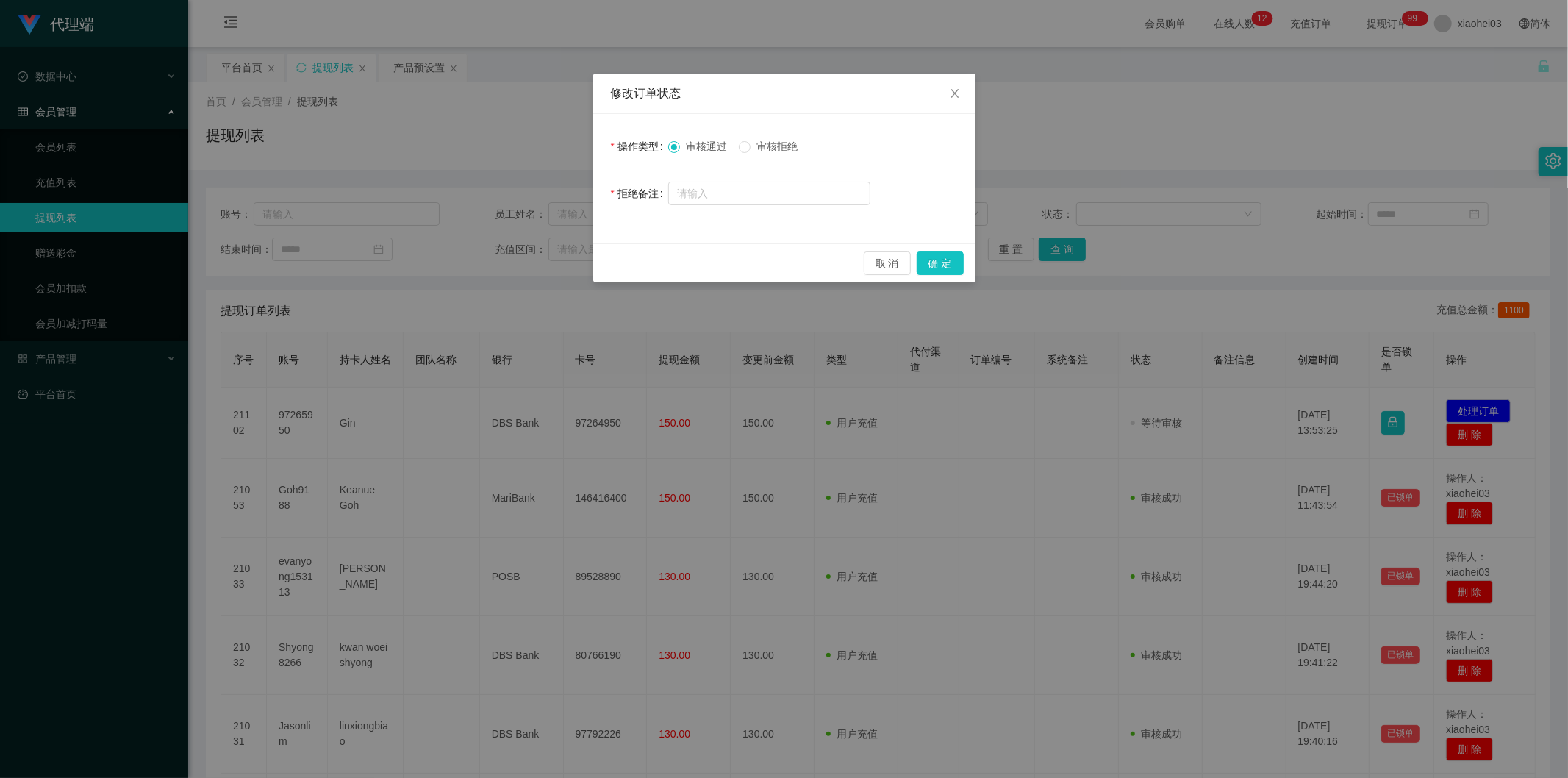
click at [970, 263] on div "取 消 确 定" at bounding box center [784, 263] width 382 height 39
click at [956, 263] on button "确 定" at bounding box center [940, 263] width 47 height 23
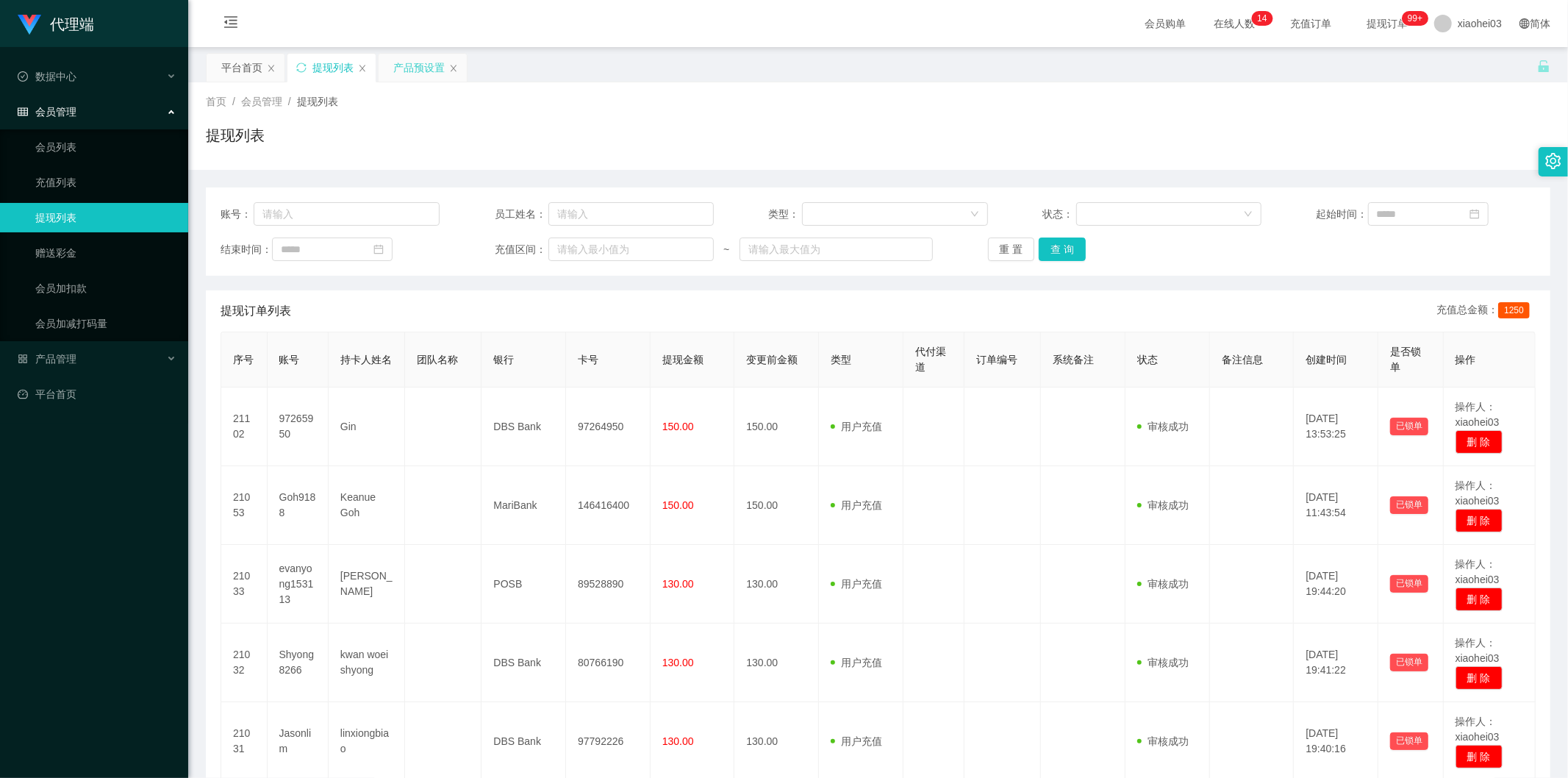
click at [409, 70] on div "产品预设置" at bounding box center [418, 68] width 51 height 28
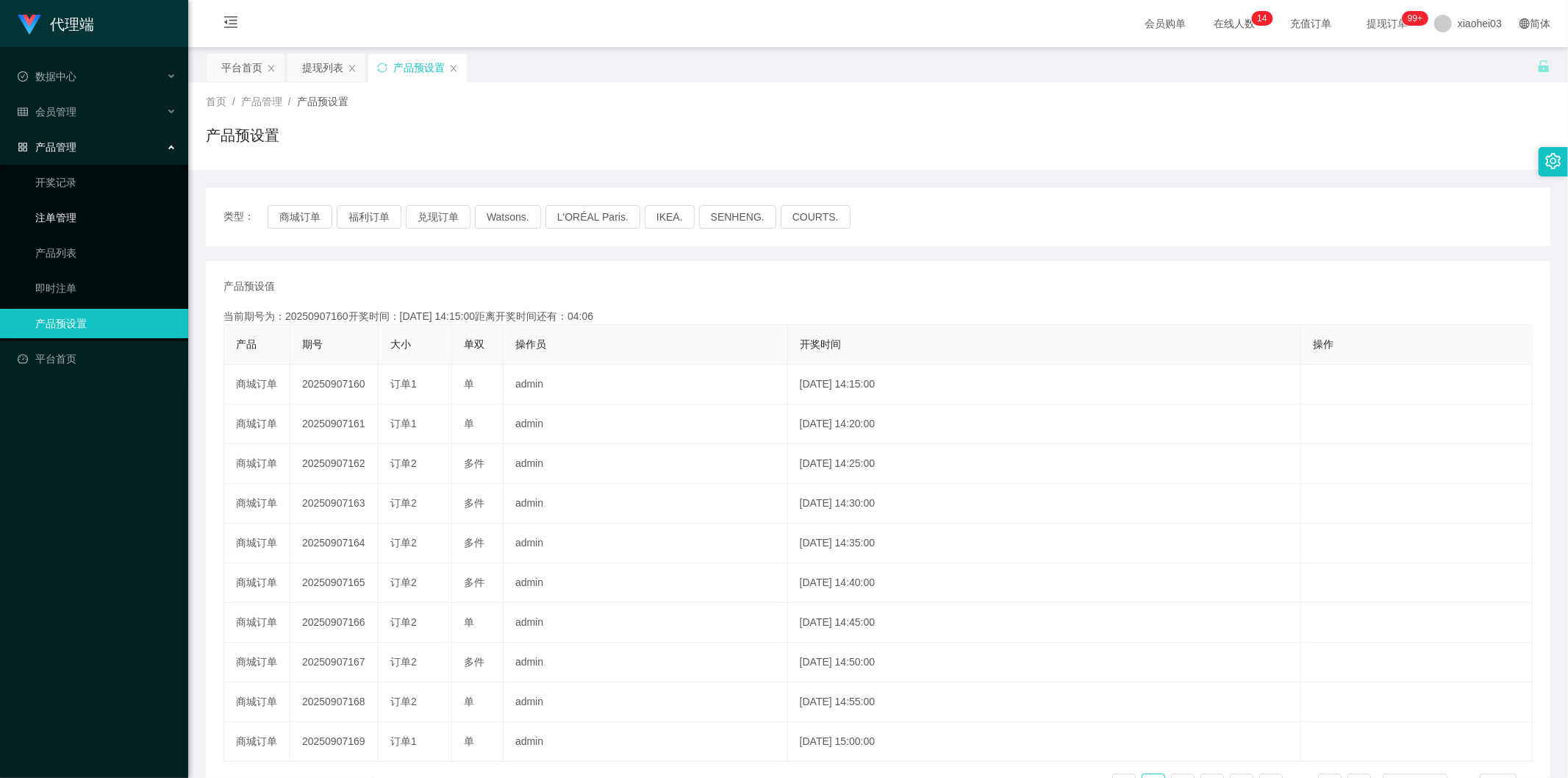
click at [81, 224] on link "注单管理" at bounding box center [106, 217] width 141 height 29
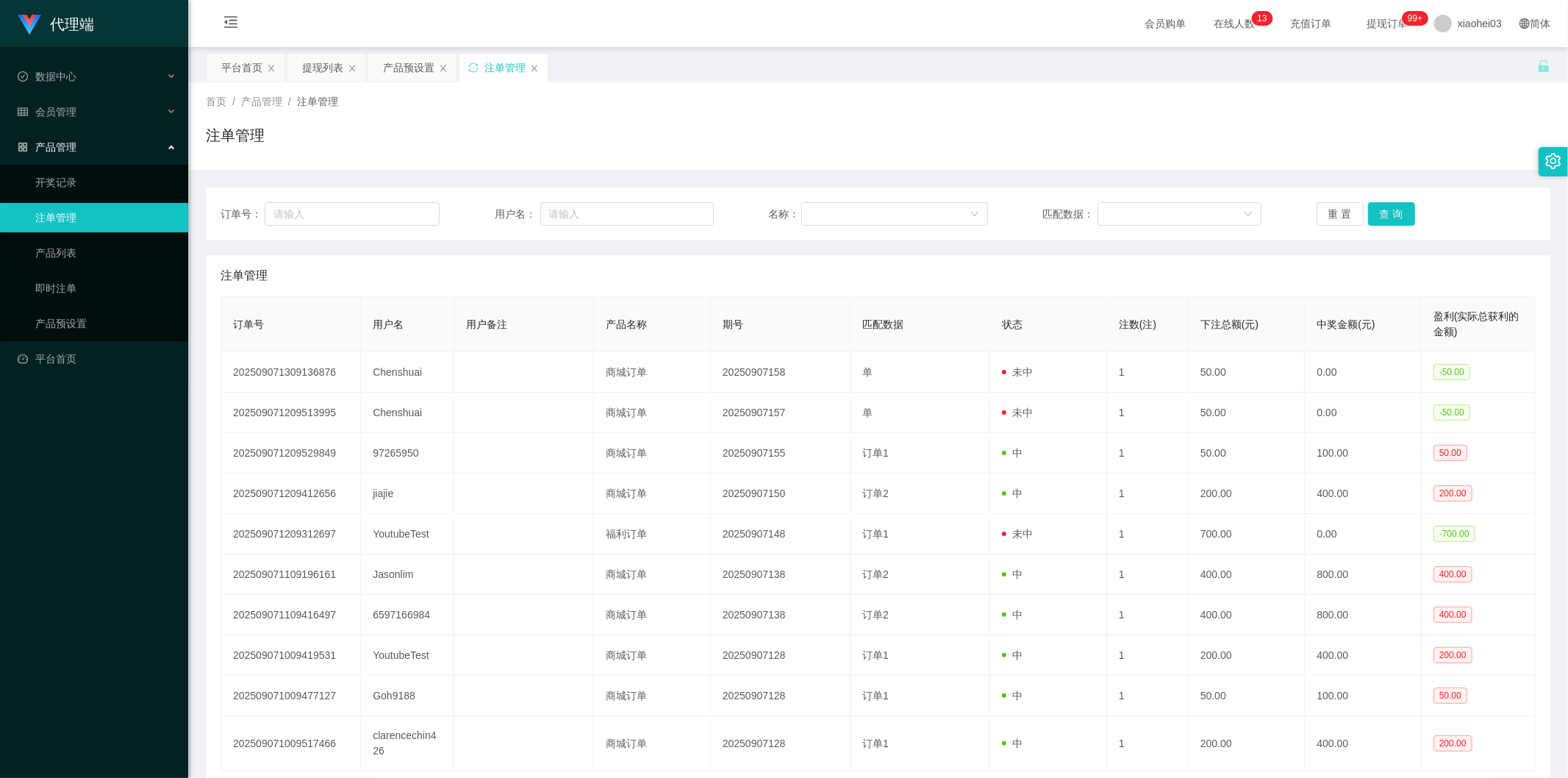
click at [647, 199] on div "订单号： 用户名： 名称： 匹配数据： 重 置 查 询" at bounding box center [878, 213] width 1344 height 53
click at [649, 210] on input "text" at bounding box center [627, 213] width 173 height 23
paste input "Chenshuai"
type input "Chenshuai"
click at [1382, 221] on button "查 询" at bounding box center [1391, 213] width 47 height 23
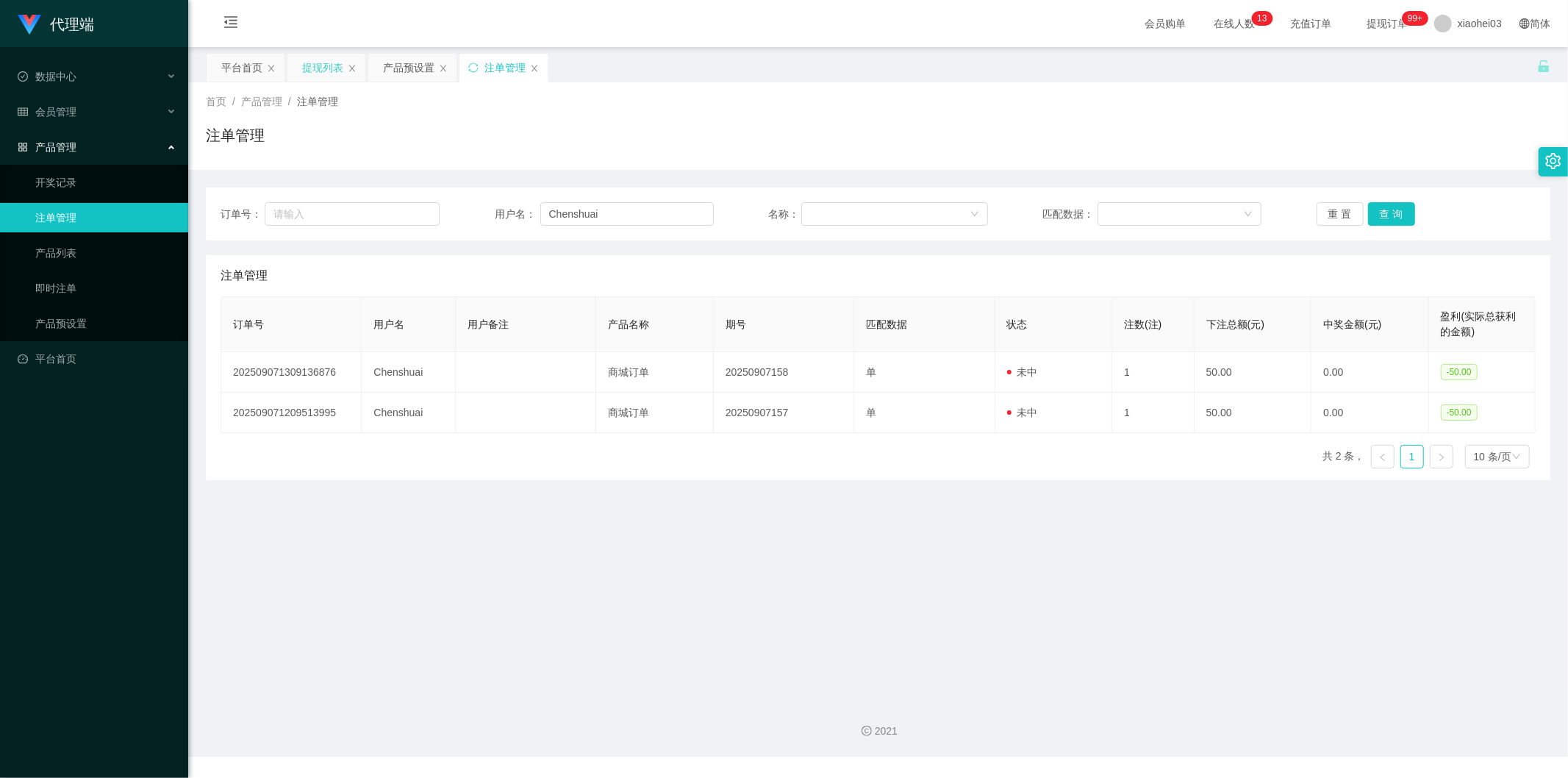
click at [317, 65] on div "提现列表" at bounding box center [323, 68] width 42 height 28
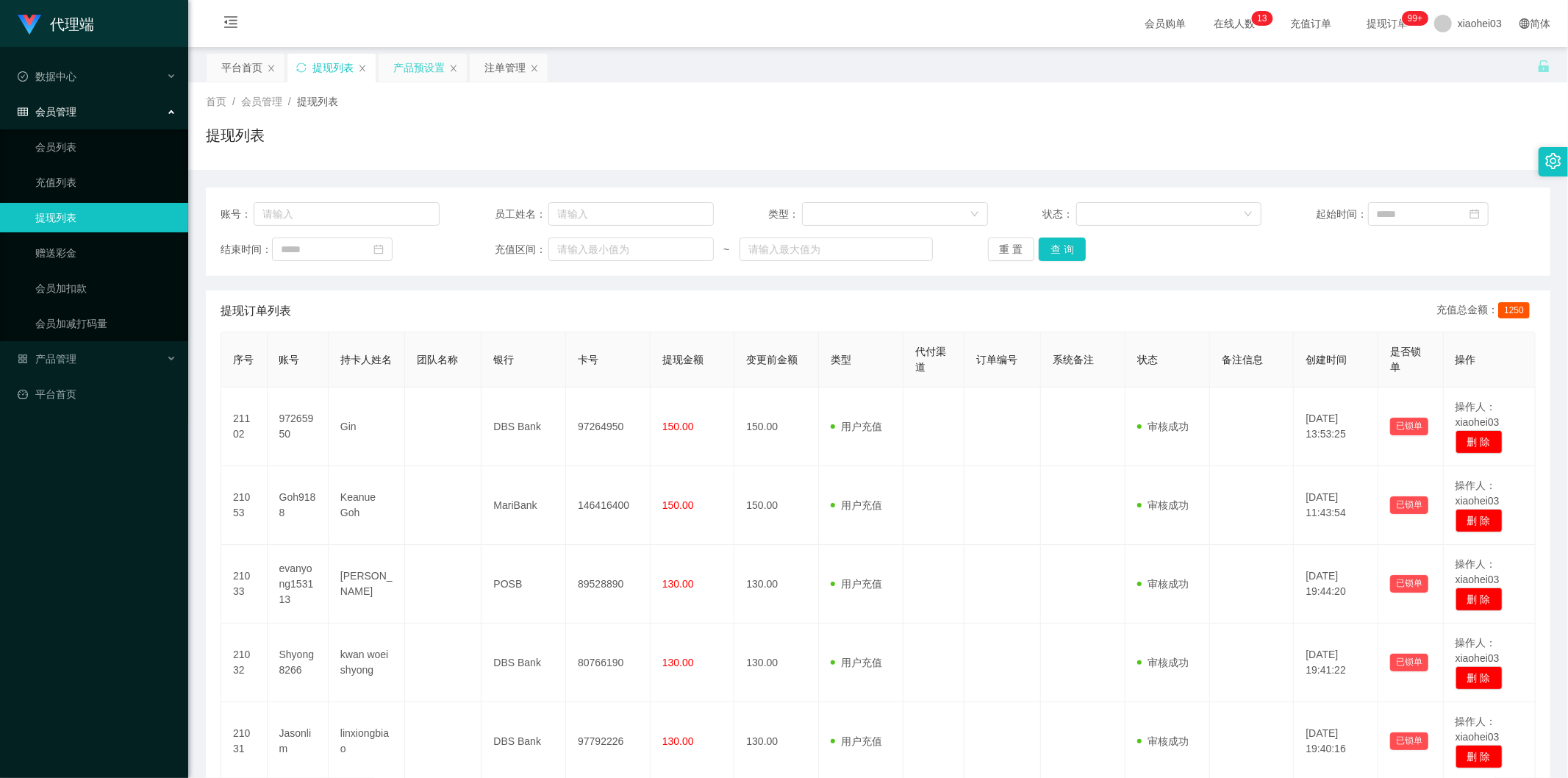
click at [427, 75] on div "产品预设置" at bounding box center [418, 68] width 51 height 28
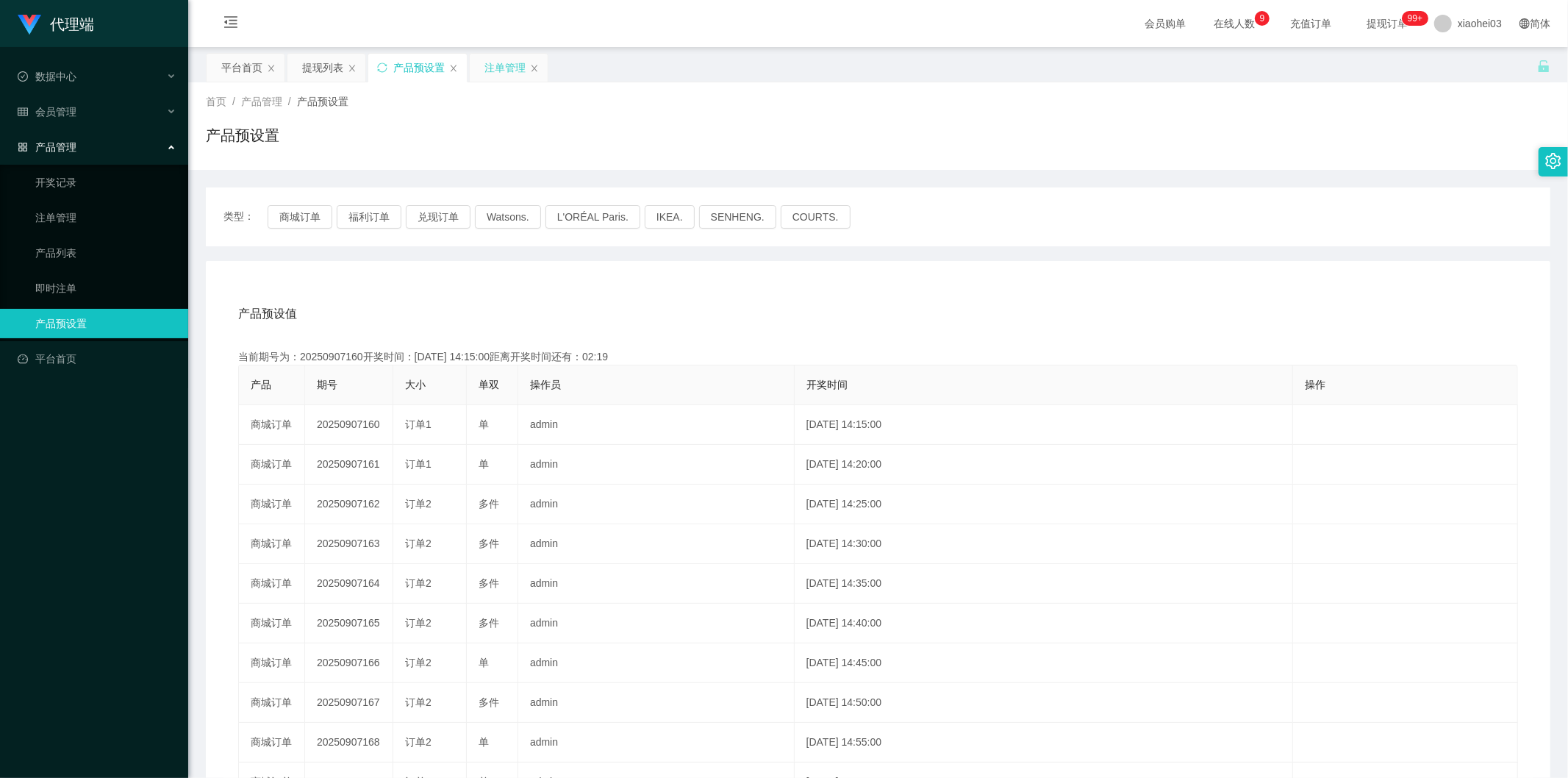
click at [511, 71] on div "注单管理" at bounding box center [505, 68] width 42 height 28
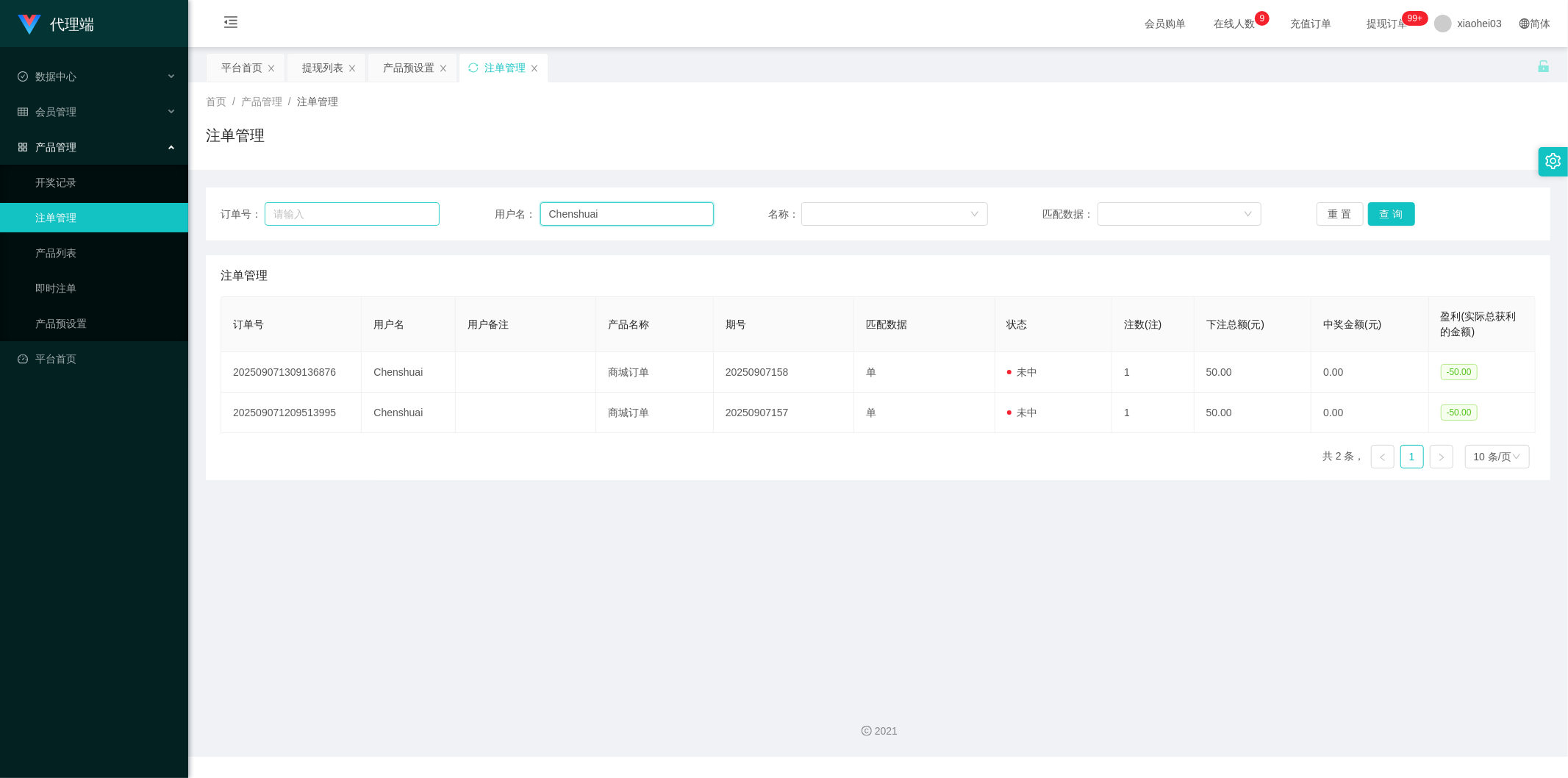
drag, startPoint x: 620, startPoint y: 211, endPoint x: 399, endPoint y: 202, distance: 221.2
click at [401, 202] on div "订单号： 用户名： Chenshuai 名称： 匹配数据： 重 置 查 询" at bounding box center [878, 213] width 1315 height 23
click at [1389, 217] on button "查 询" at bounding box center [1391, 213] width 47 height 23
click at [307, 65] on div "提现列表" at bounding box center [323, 68] width 42 height 28
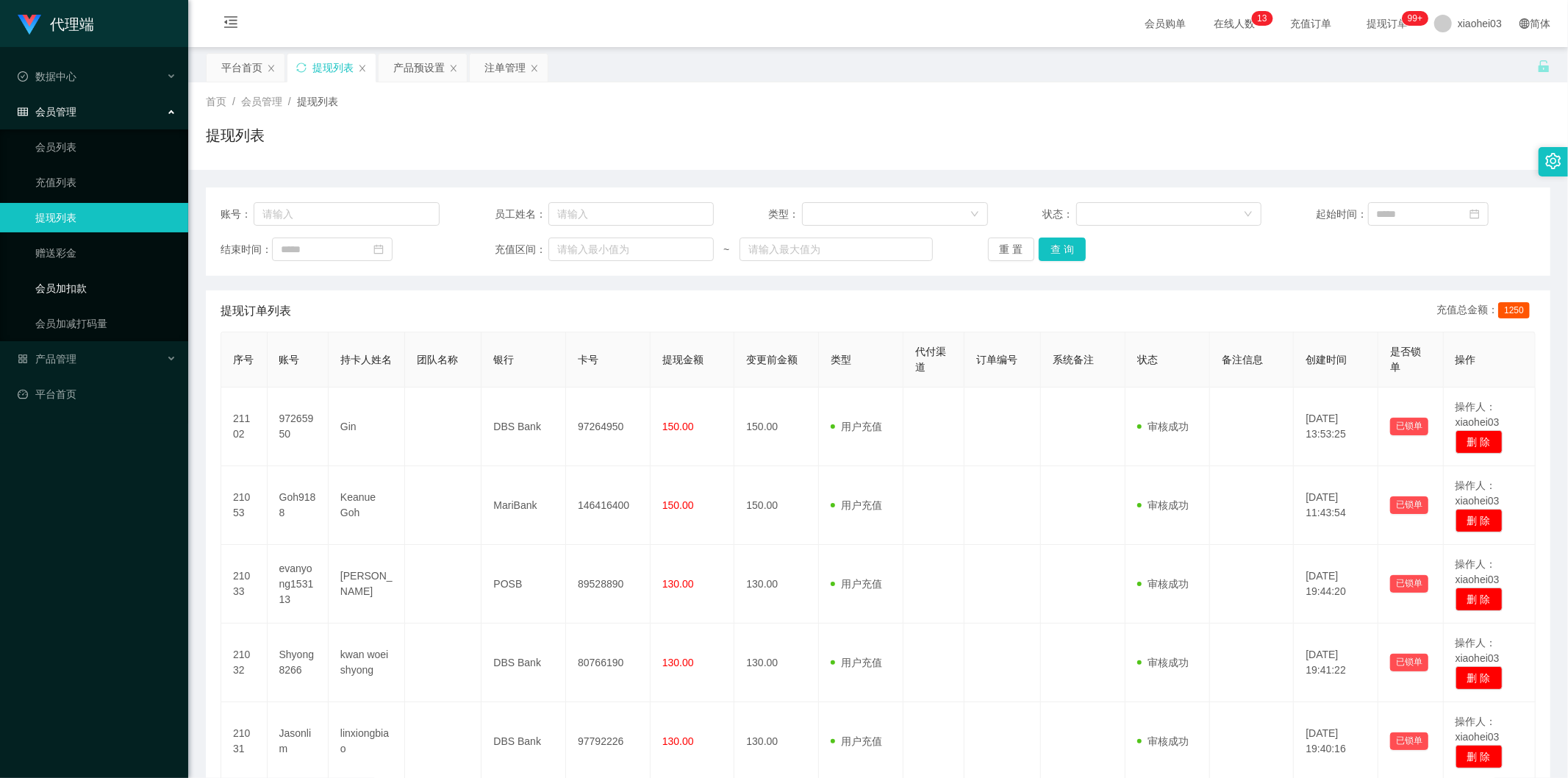
click at [69, 278] on link "会员加扣款" at bounding box center [106, 289] width 141 height 29
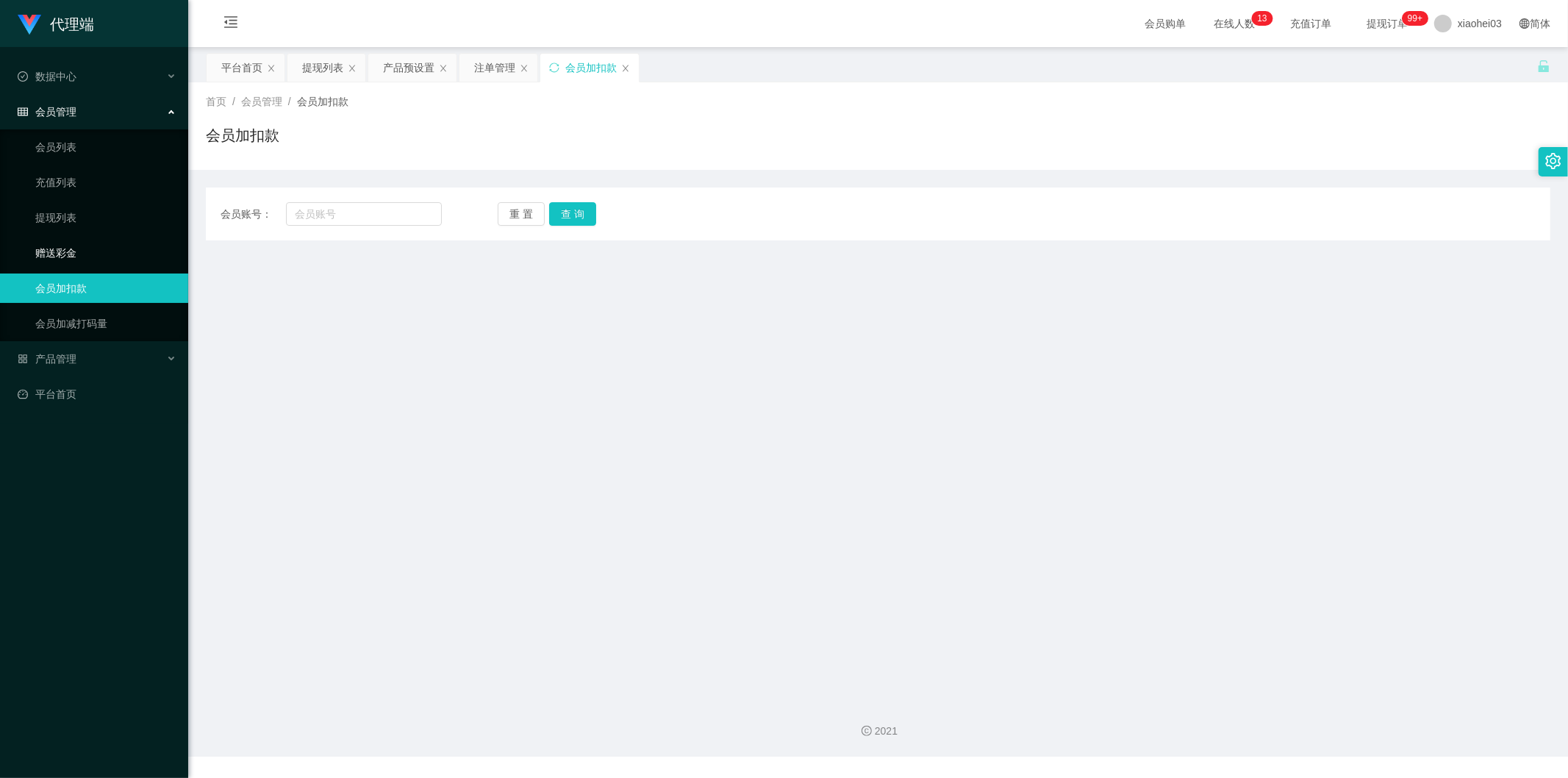
click at [89, 240] on link "赠送彩金" at bounding box center [106, 253] width 141 height 29
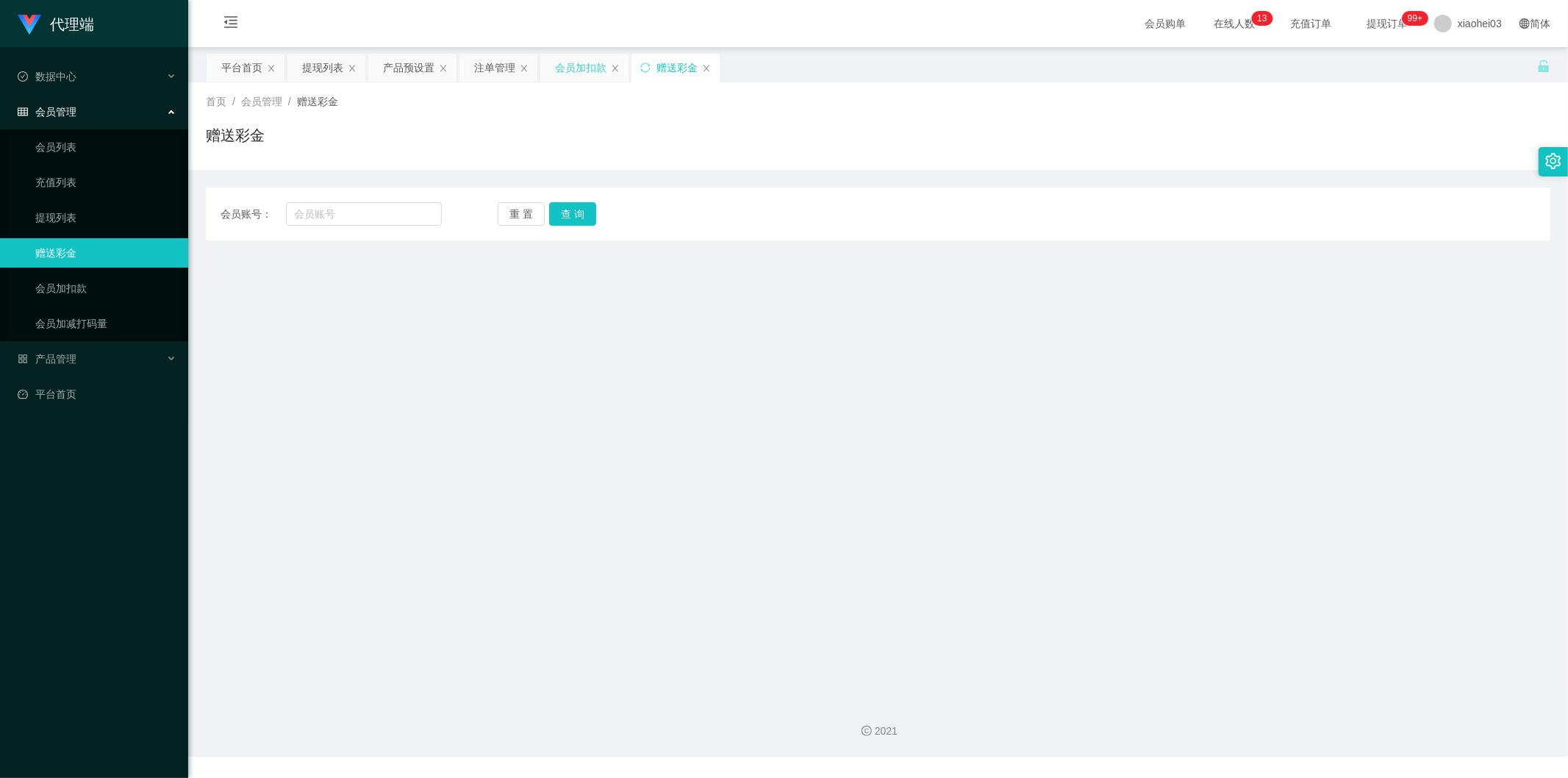
click at [575, 61] on div "会员加扣款" at bounding box center [580, 68] width 51 height 28
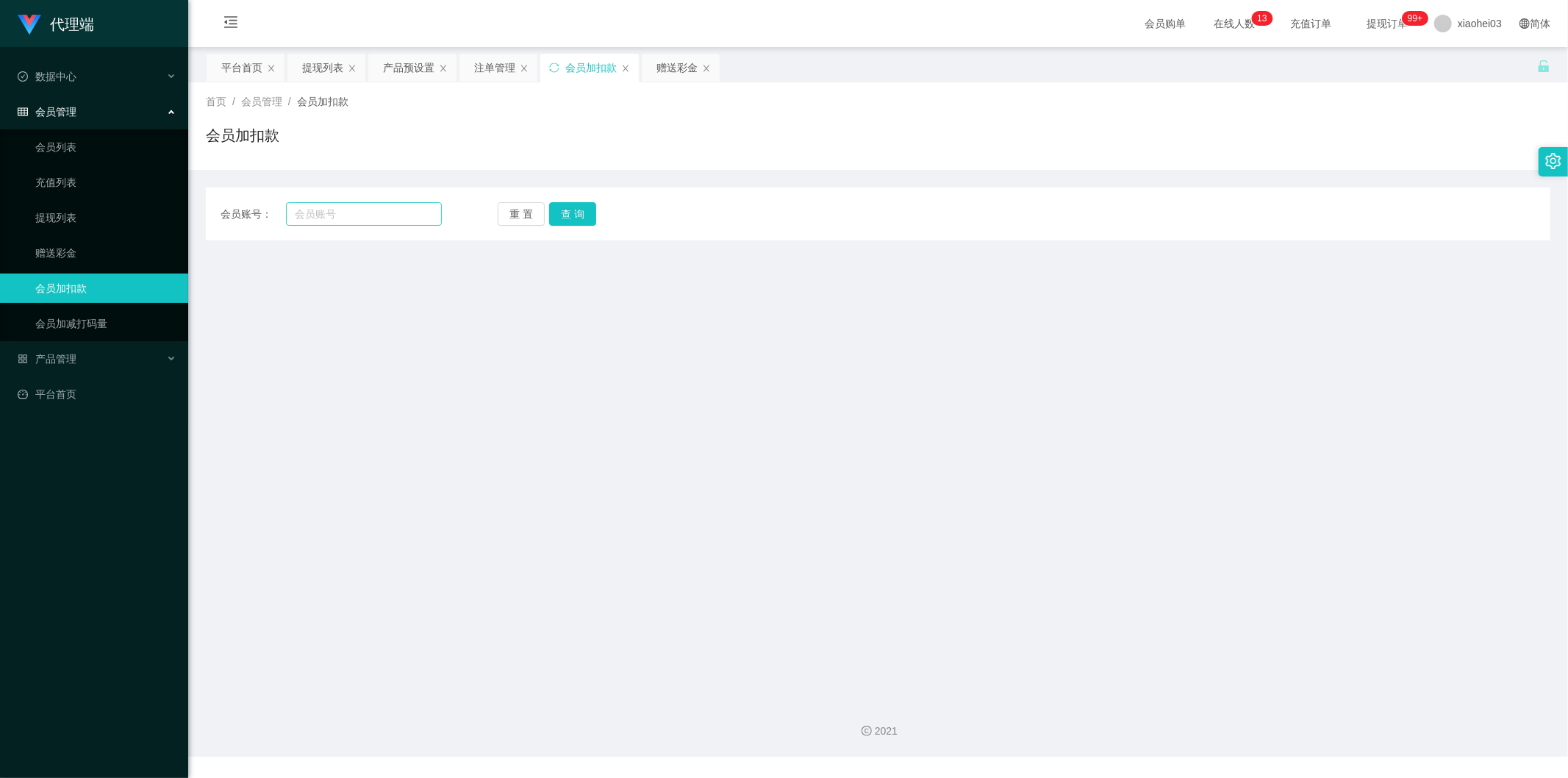
drag, startPoint x: 405, startPoint y: 200, endPoint x: 373, endPoint y: 211, distance: 33.8
click at [384, 207] on div "会员账号： 重 置 查 询 会员账号 会员姓名 账号余额 操作类型 人工加款 人工扣款 金额 确 定" at bounding box center [878, 213] width 1344 height 53
click at [367, 216] on input "text" at bounding box center [364, 213] width 157 height 23
click at [386, 221] on input "text" at bounding box center [364, 213] width 157 height 23
paste input "Chenshuai"
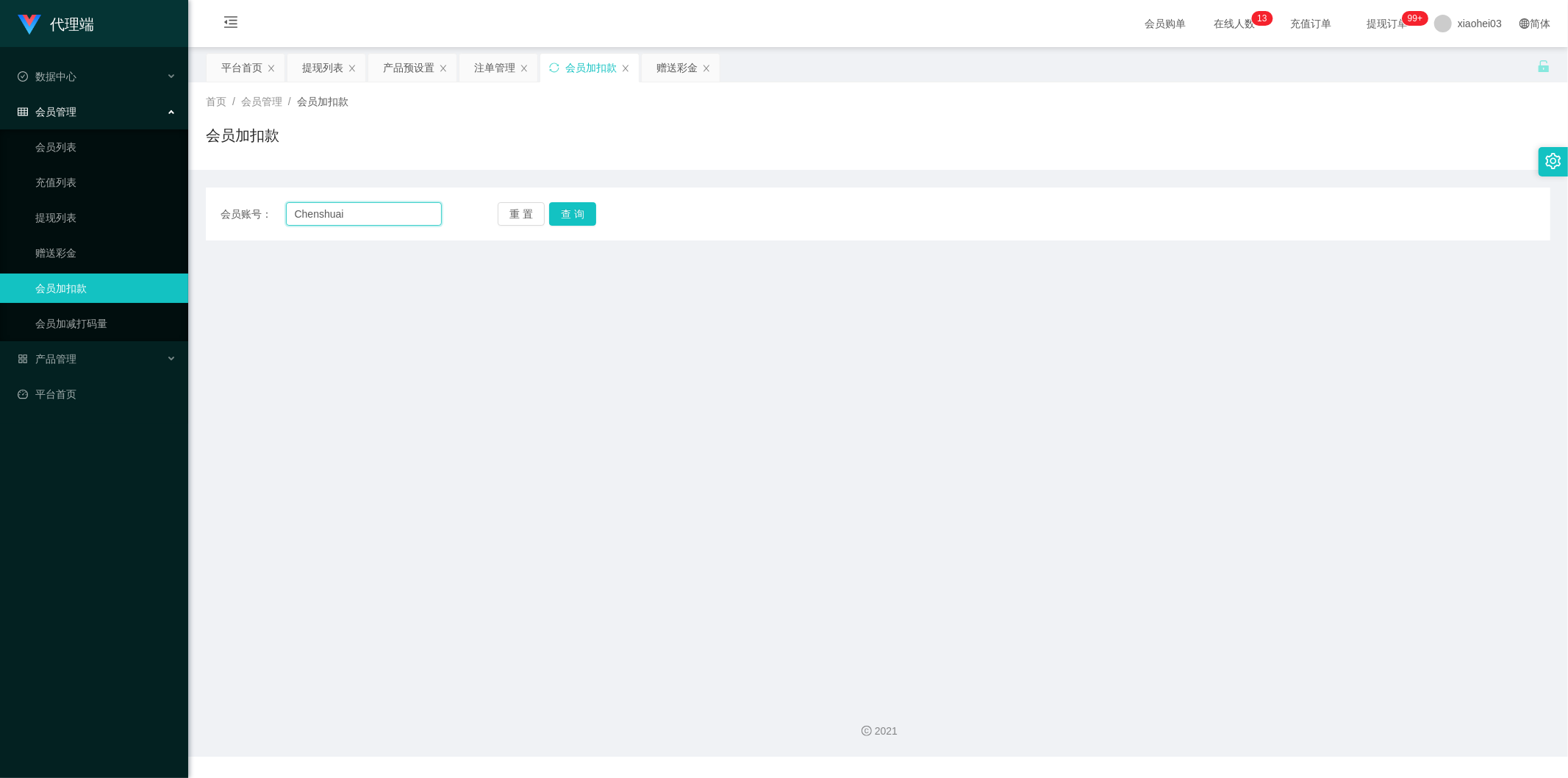
type input "Chenshuai"
click at [565, 197] on div "会员账号： Chenshuai 重 置 查 询 会员账号 会员姓名 账号余额 操作类型 人工加款 人工扣款 金额 确 定" at bounding box center [878, 213] width 1344 height 53
drag, startPoint x: 569, startPoint y: 208, endPoint x: 485, endPoint y: 221, distance: 85.0
click at [569, 208] on button "查 询" at bounding box center [573, 213] width 47 height 23
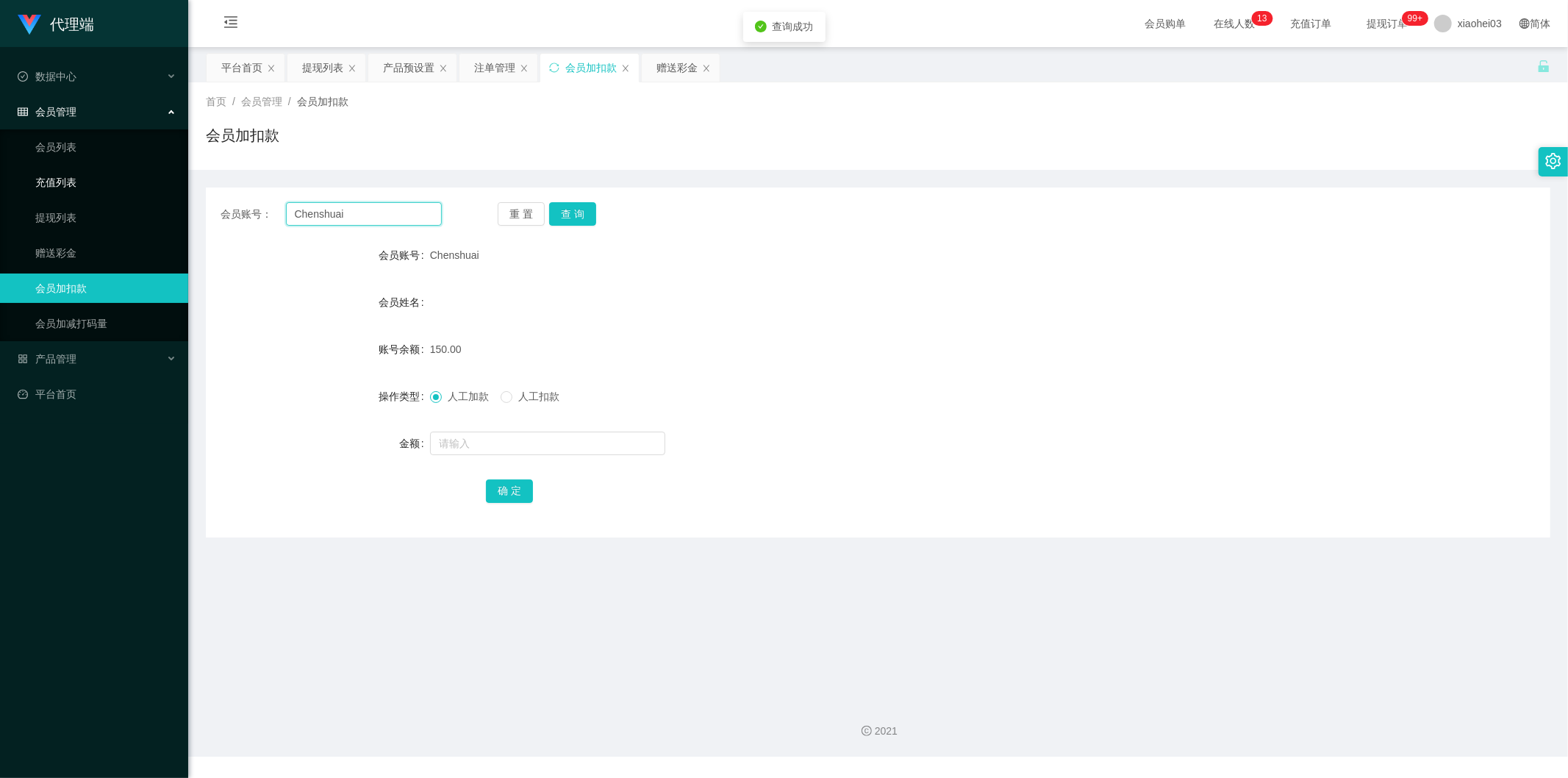
drag, startPoint x: 352, startPoint y: 217, endPoint x: 0, endPoint y: 182, distance: 353.7
click at [110, 197] on section "代理端 数据中心 会员管理 会员列表 充值列表 提现列表 赠送彩金 会员加扣款 会员加减打码量 产品管理 开奖记录 注单管理 产品列表 即时注单 产品预设置 …" at bounding box center [784, 378] width 1568 height 756
drag, startPoint x: 840, startPoint y: 426, endPoint x: 757, endPoint y: 322, distance: 133.1
click at [817, 378] on form "会员账号 Chenshuai 会员姓名 账号余额 150.00 操作类型 人工加款 人工扣款 金额 确 定" at bounding box center [878, 372] width 1344 height 264
click at [305, 63] on div "提现列表" at bounding box center [323, 68] width 42 height 28
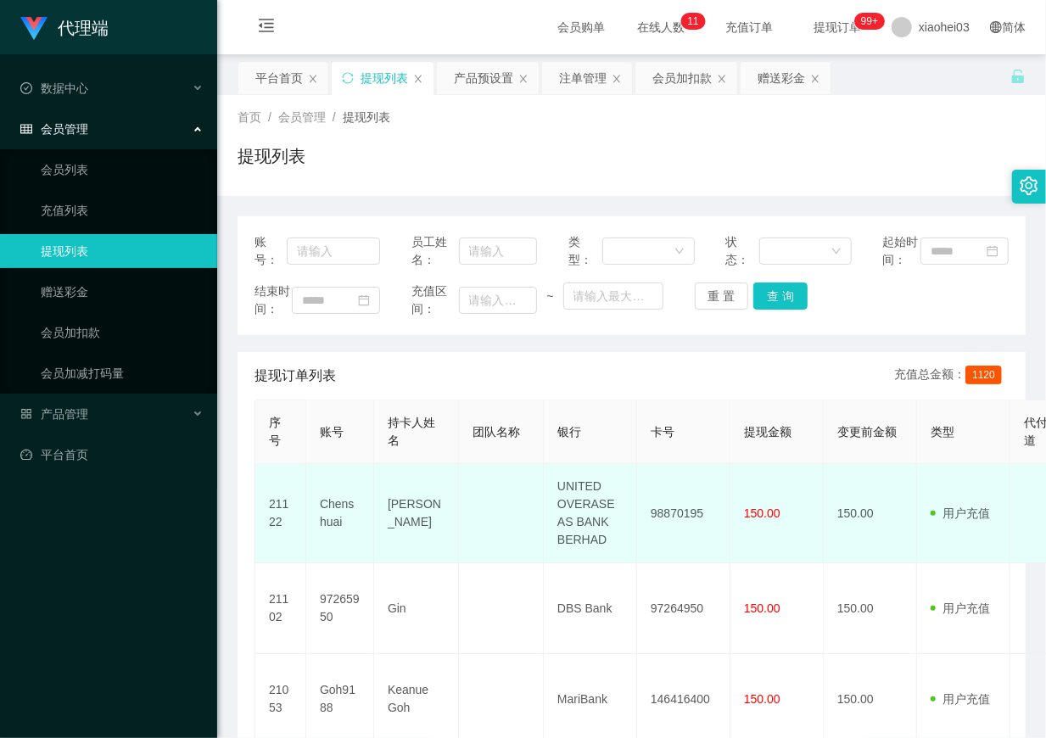
click at [534, 563] on td at bounding box center [501, 513] width 85 height 99
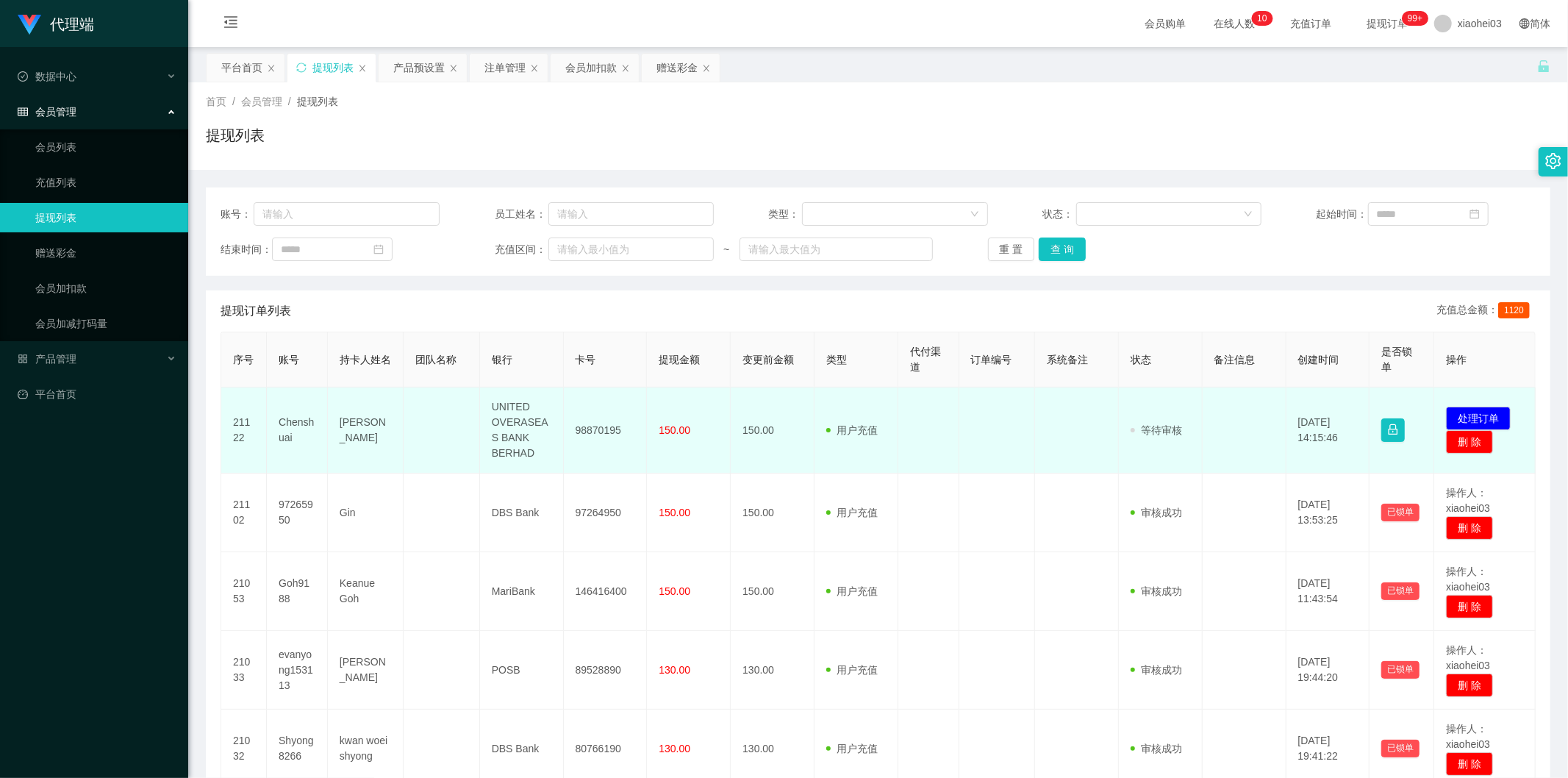
click at [905, 402] on td "发起代付 处理订单 删 除" at bounding box center [1484, 430] width 101 height 86
click at [905, 405] on td "发起代付 处理订单 删 除" at bounding box center [1484, 430] width 101 height 86
click at [905, 406] on td "发起代付 处理订单 删 除" at bounding box center [1484, 430] width 101 height 86
click at [905, 406] on button "处理订单" at bounding box center [1478, 418] width 65 height 23
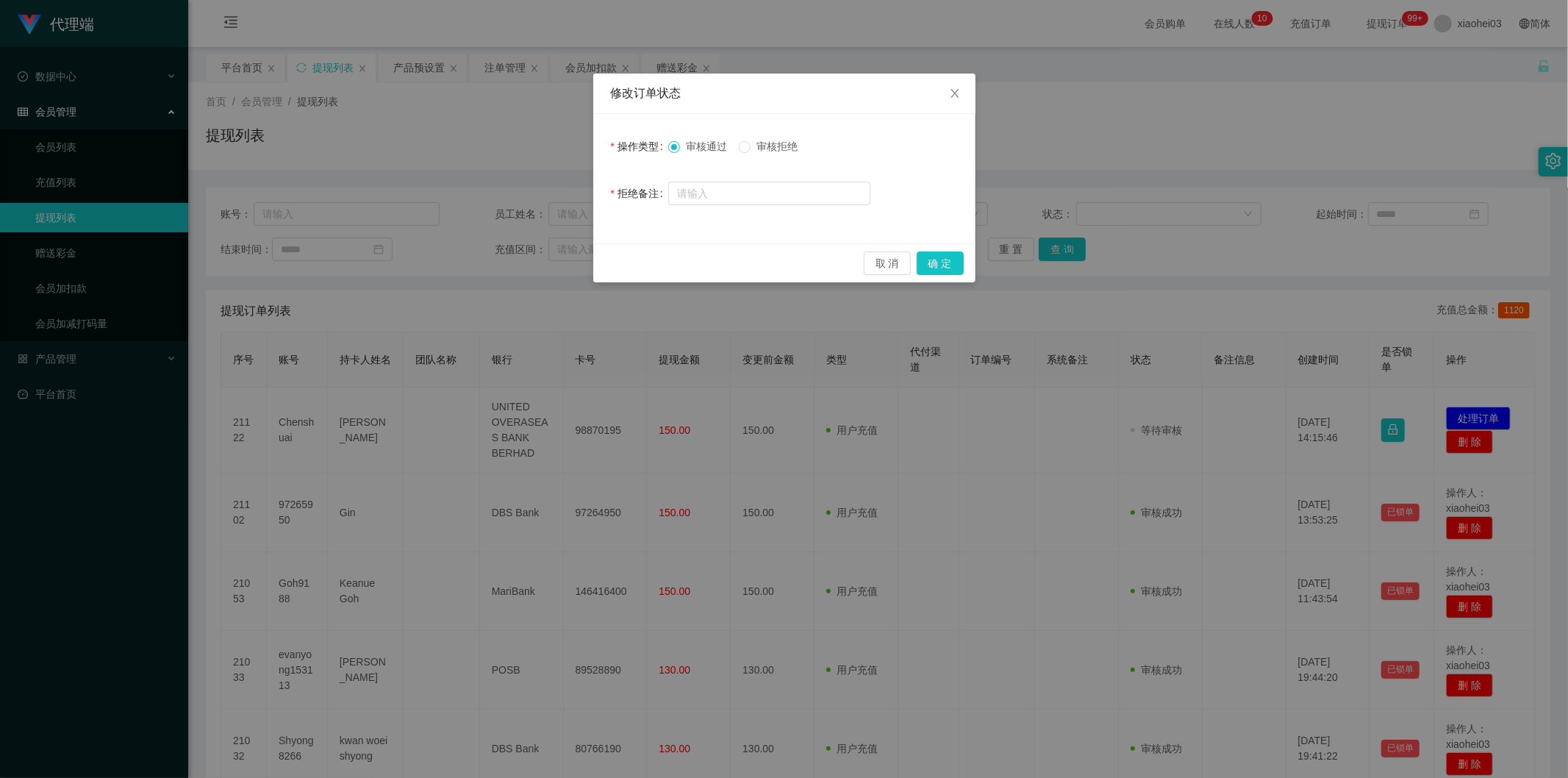
click at [905, 272] on div "取 消 确 定" at bounding box center [784, 263] width 382 height 39
click at [905, 263] on button "确 定" at bounding box center [940, 263] width 47 height 23
